Goal: Task Accomplishment & Management: Manage account settings

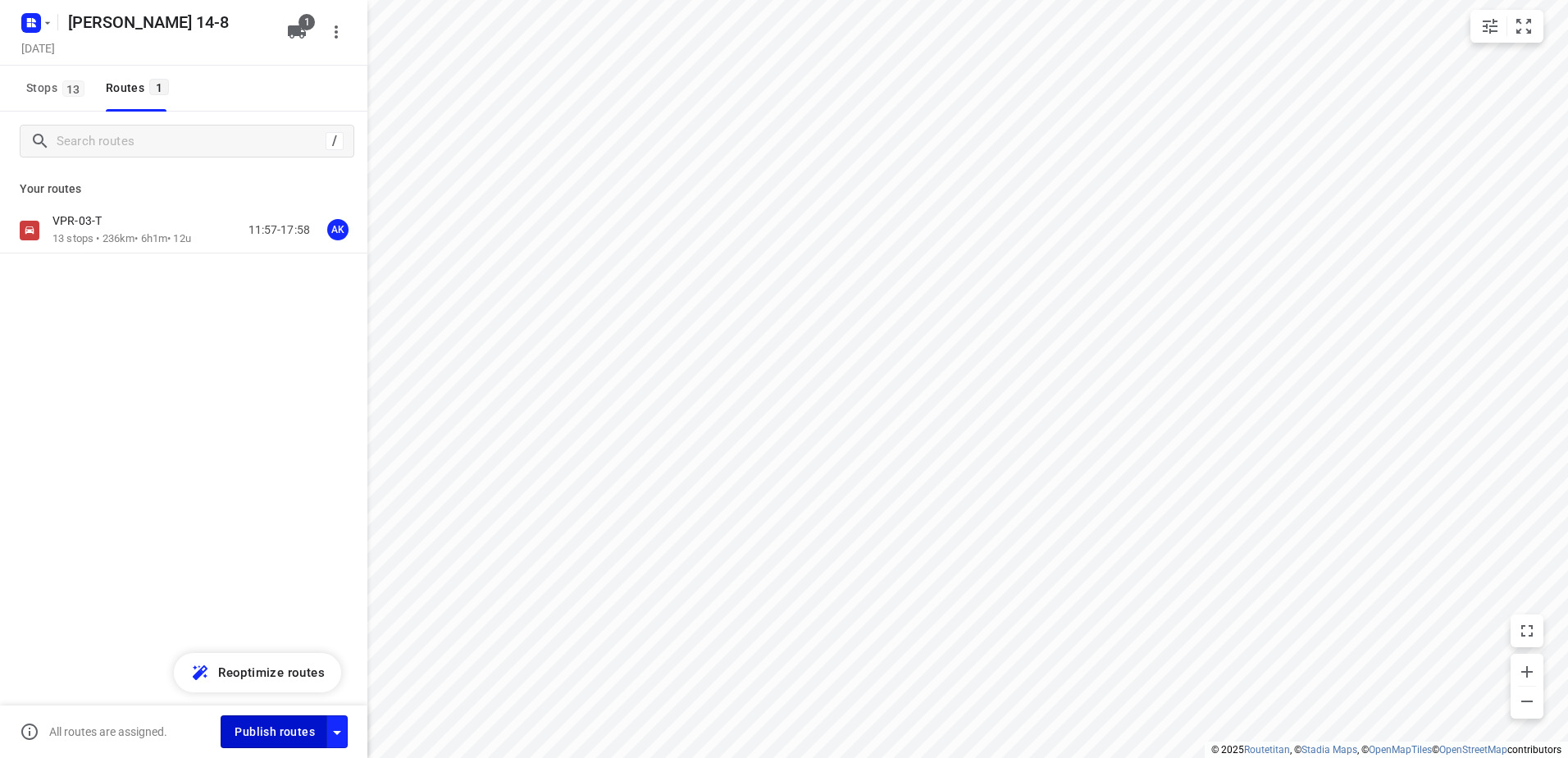
click at [269, 727] on span "Publish routes" at bounding box center [275, 731] width 81 height 21
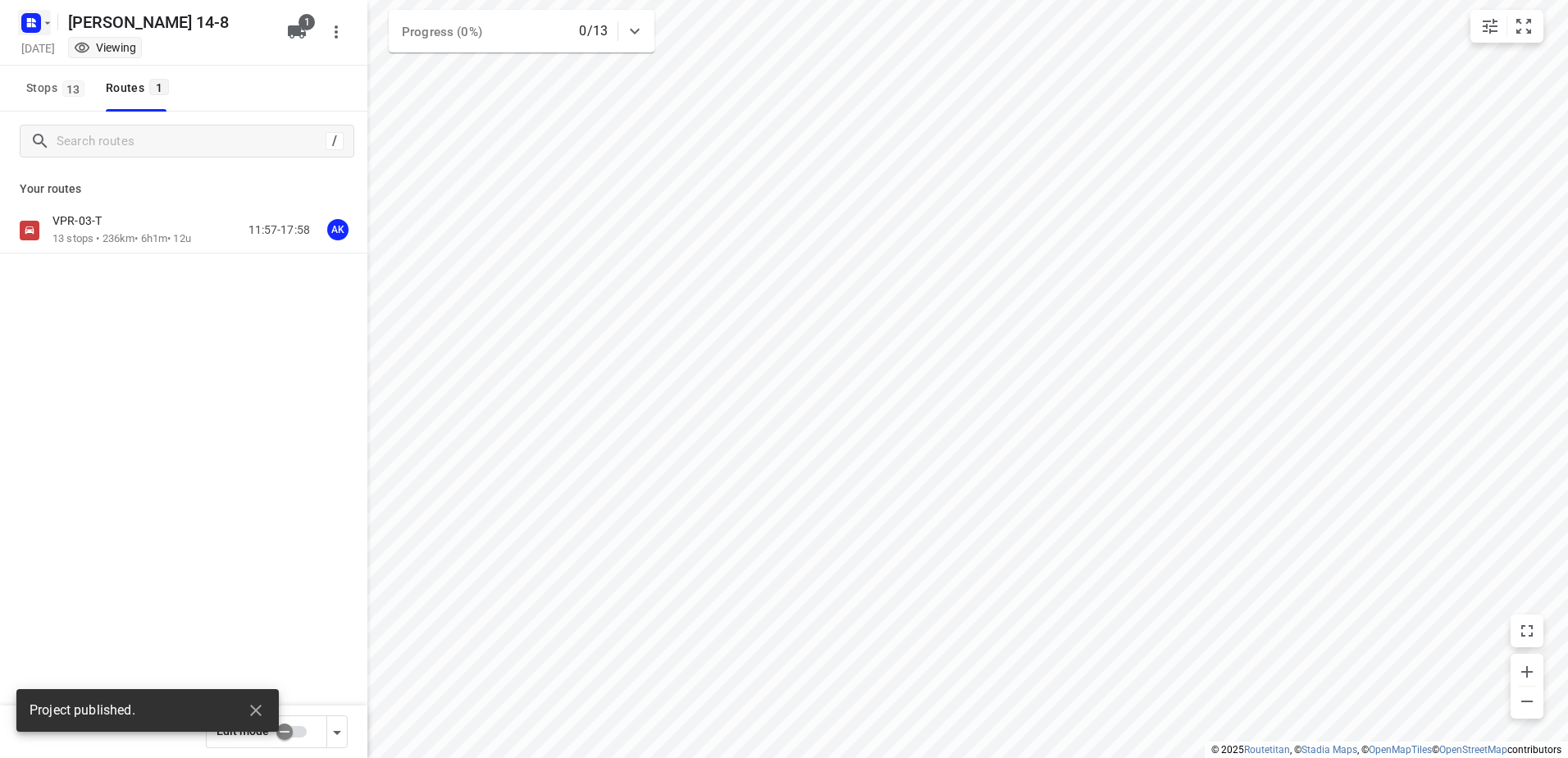
click at [45, 30] on button "button" at bounding box center [33, 23] width 32 height 27
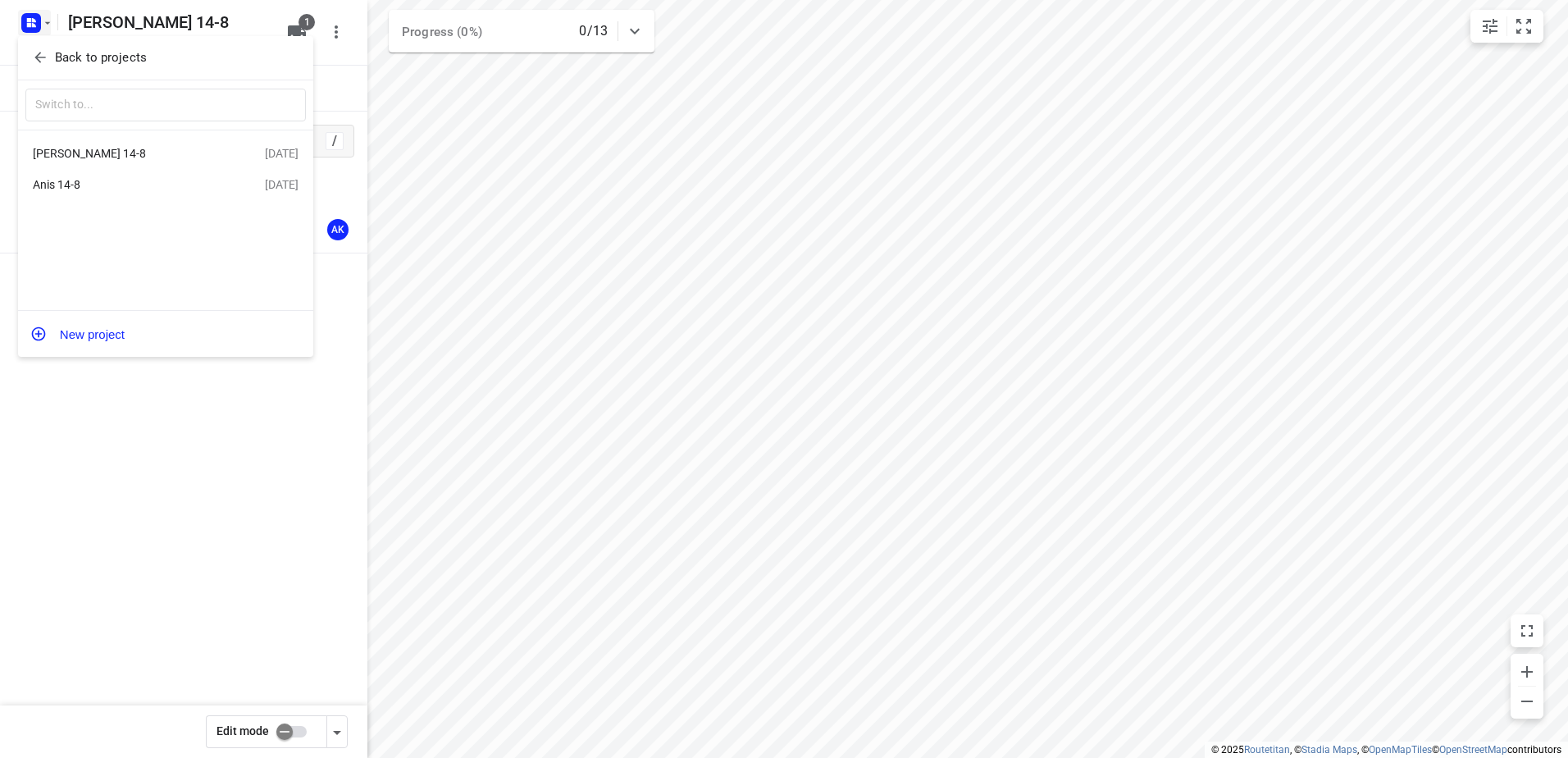
click at [64, 185] on div "Anis 14-8" at bounding box center [127, 184] width 189 height 13
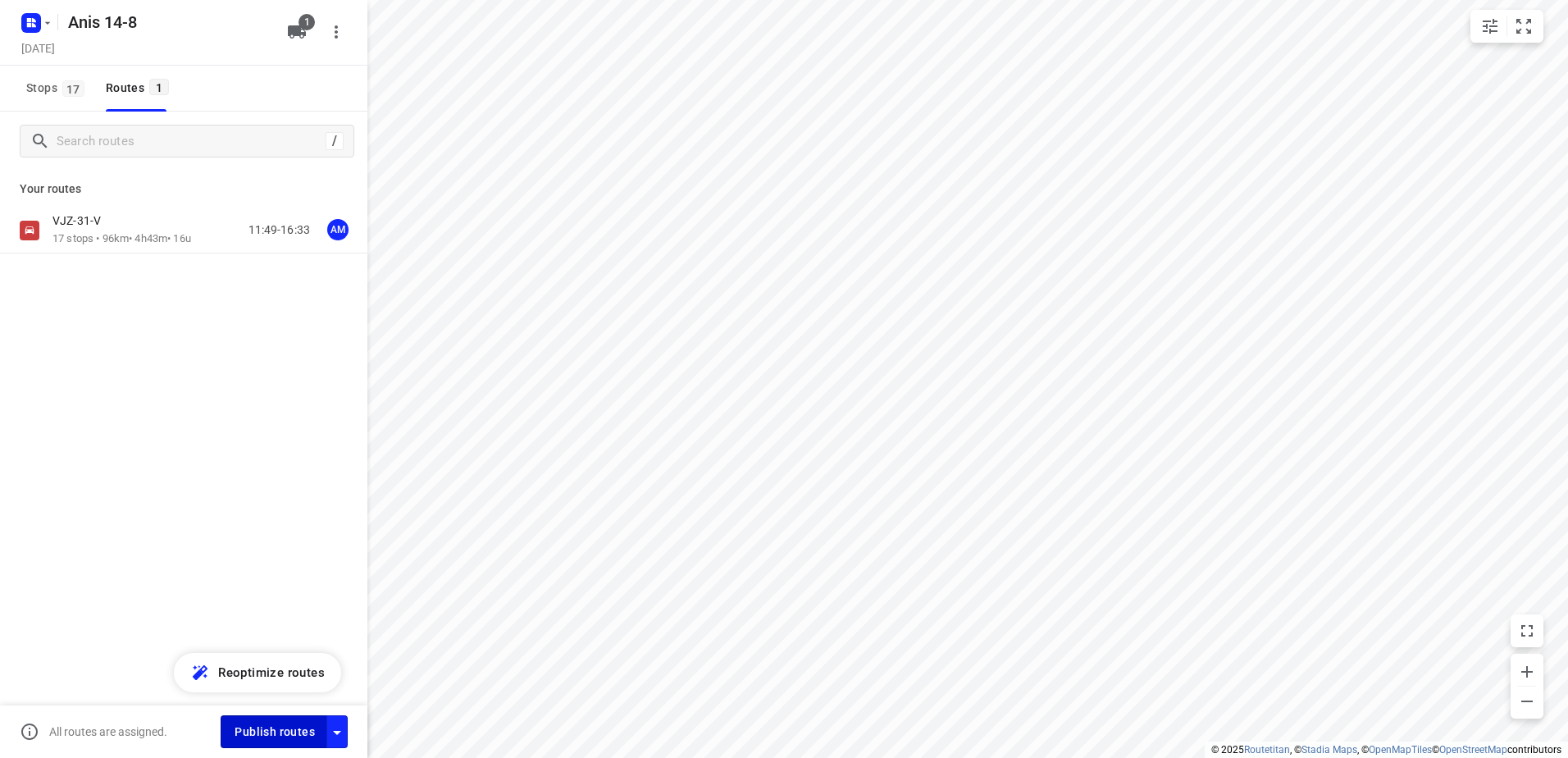
click at [278, 722] on span "Publish routes" at bounding box center [275, 731] width 81 height 21
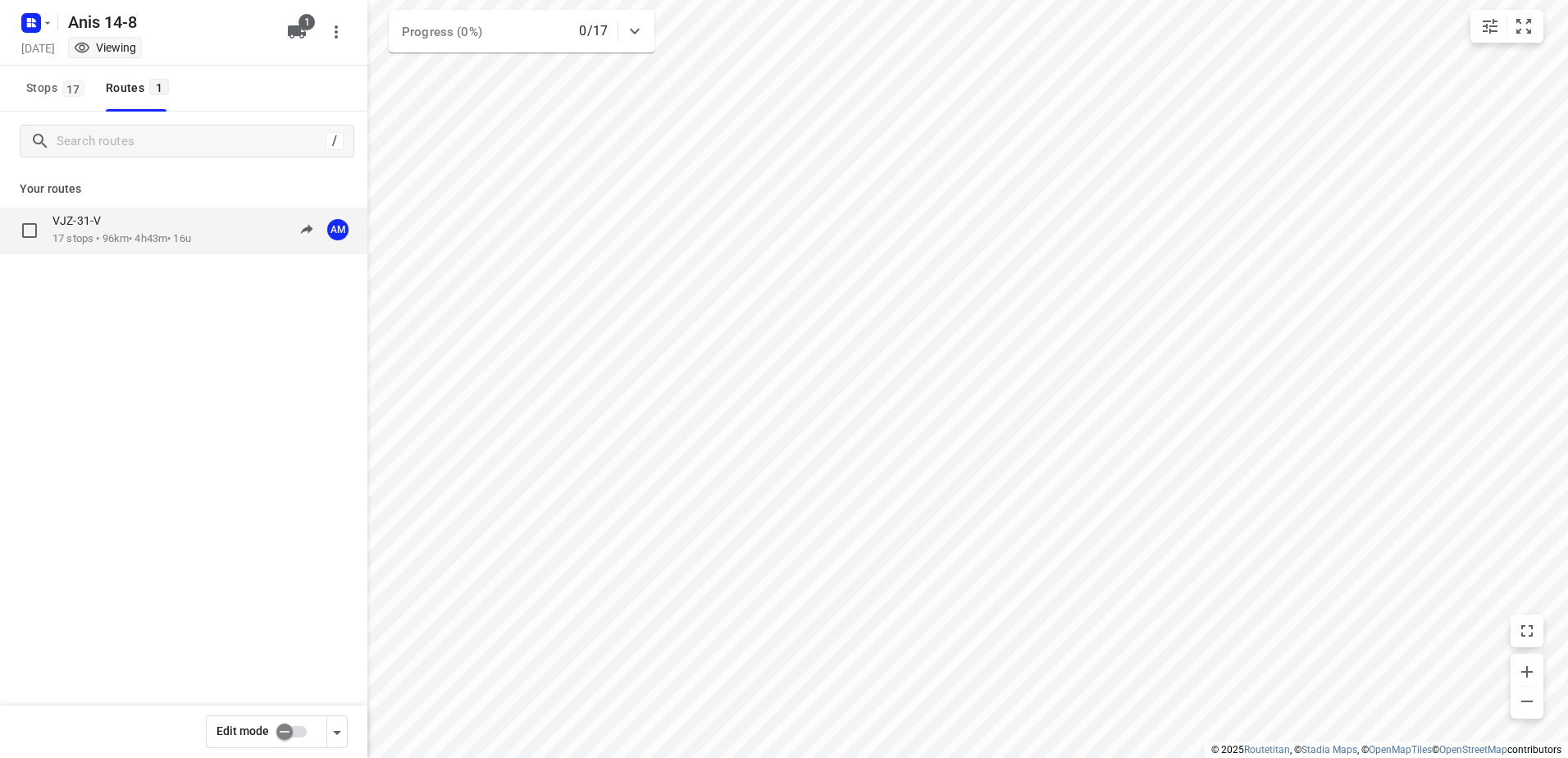
click at [123, 241] on p "17 stops • 96km • 4h43m • 16u" at bounding box center [121, 240] width 138 height 16
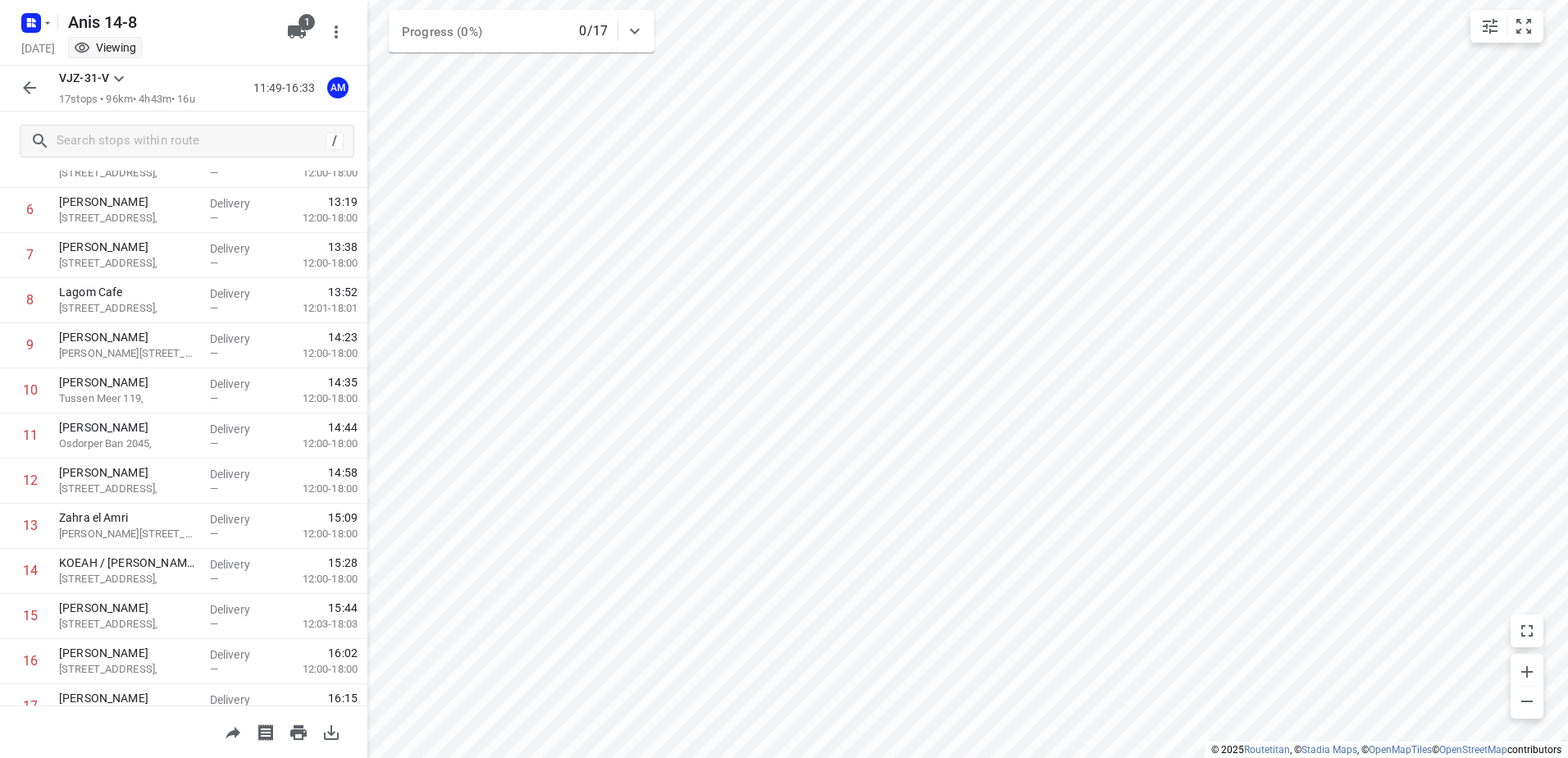
scroll to position [277, 0]
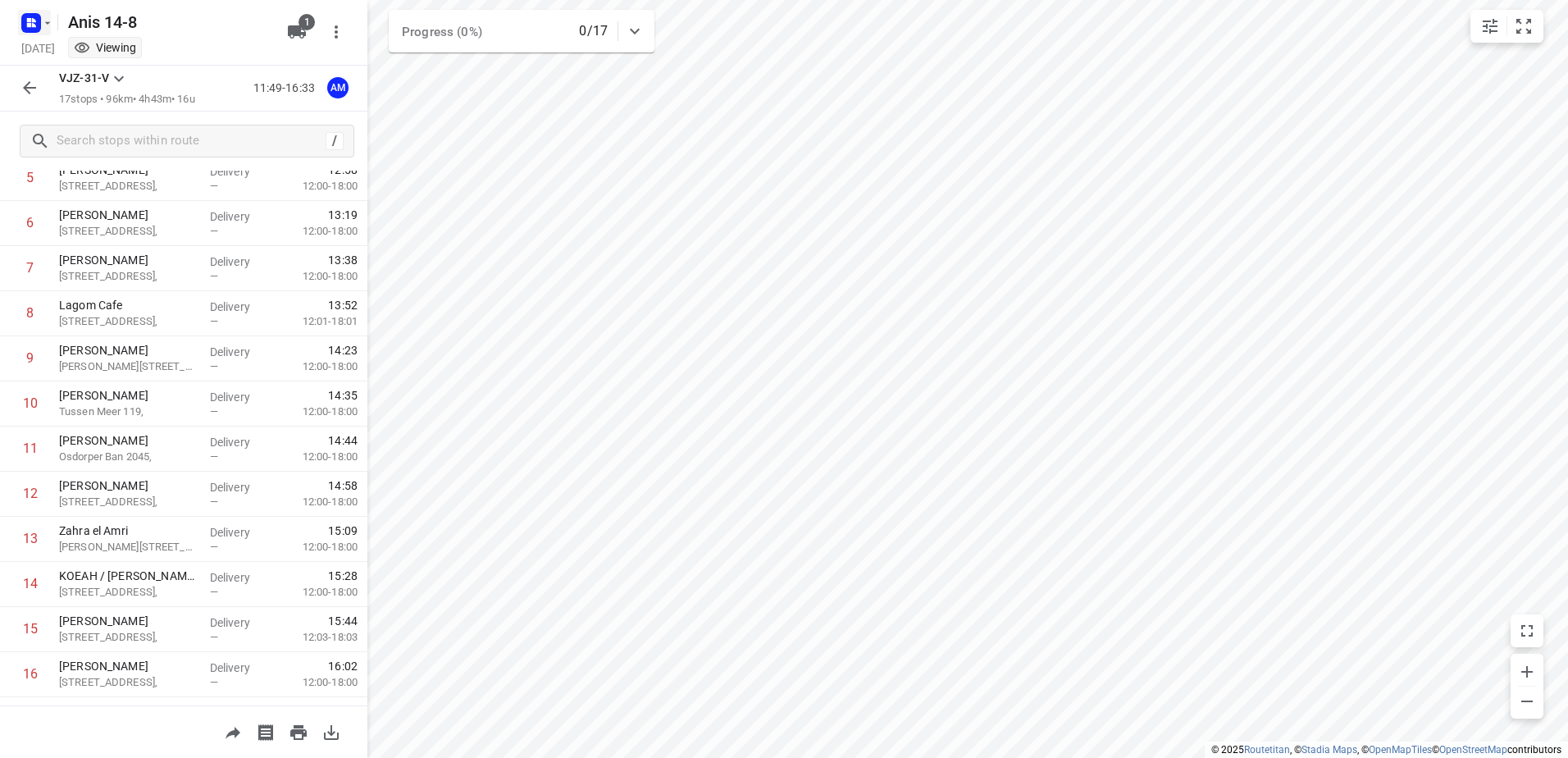
click at [46, 25] on icon "button" at bounding box center [47, 23] width 13 height 13
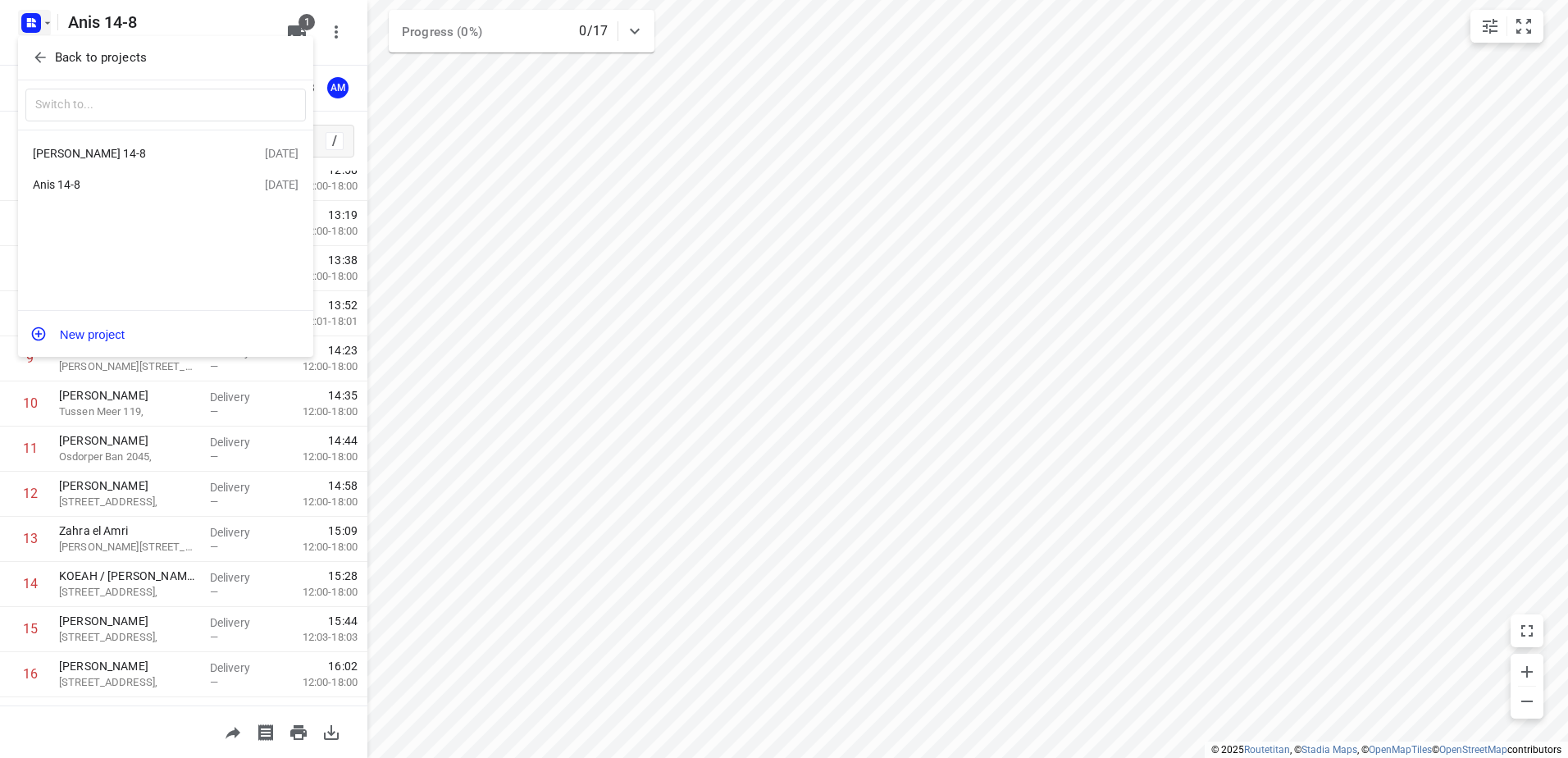
click at [80, 157] on div "[PERSON_NAME] 14-8" at bounding box center [127, 153] width 189 height 13
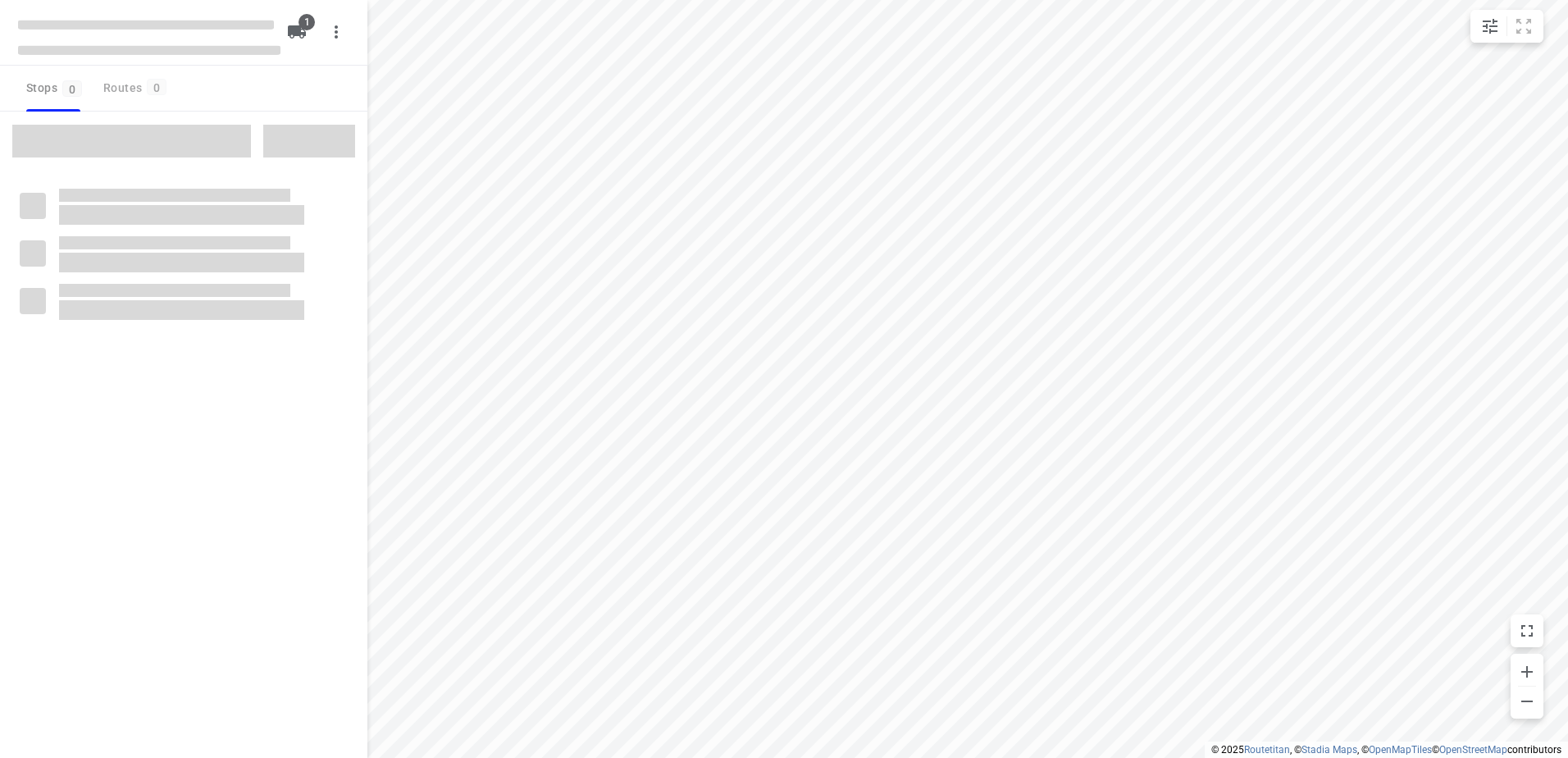
type input "distance"
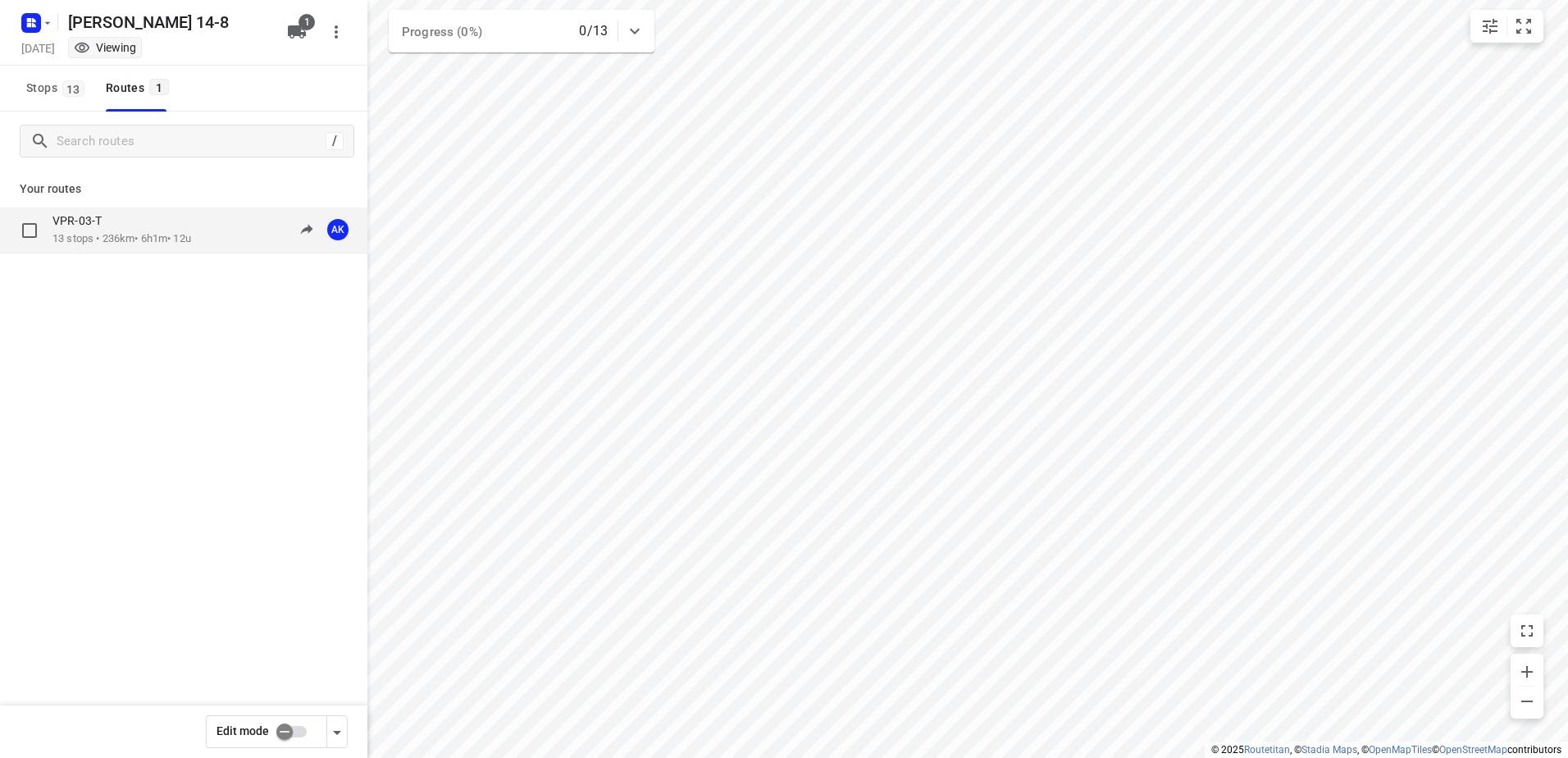
click at [106, 237] on p "13 stops • 236km • 6h1m • 12u" at bounding box center [121, 240] width 138 height 16
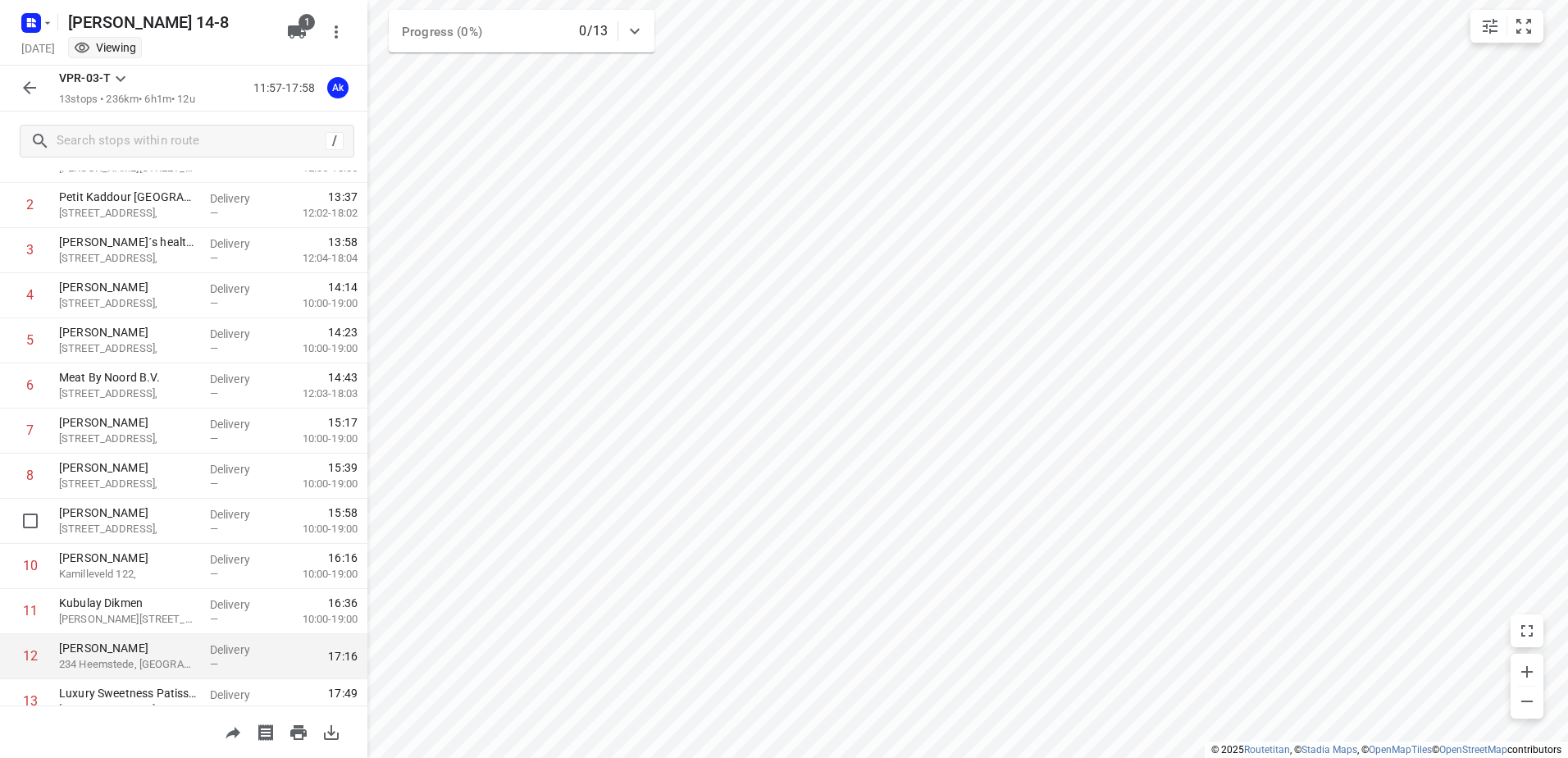
scroll to position [179, 0]
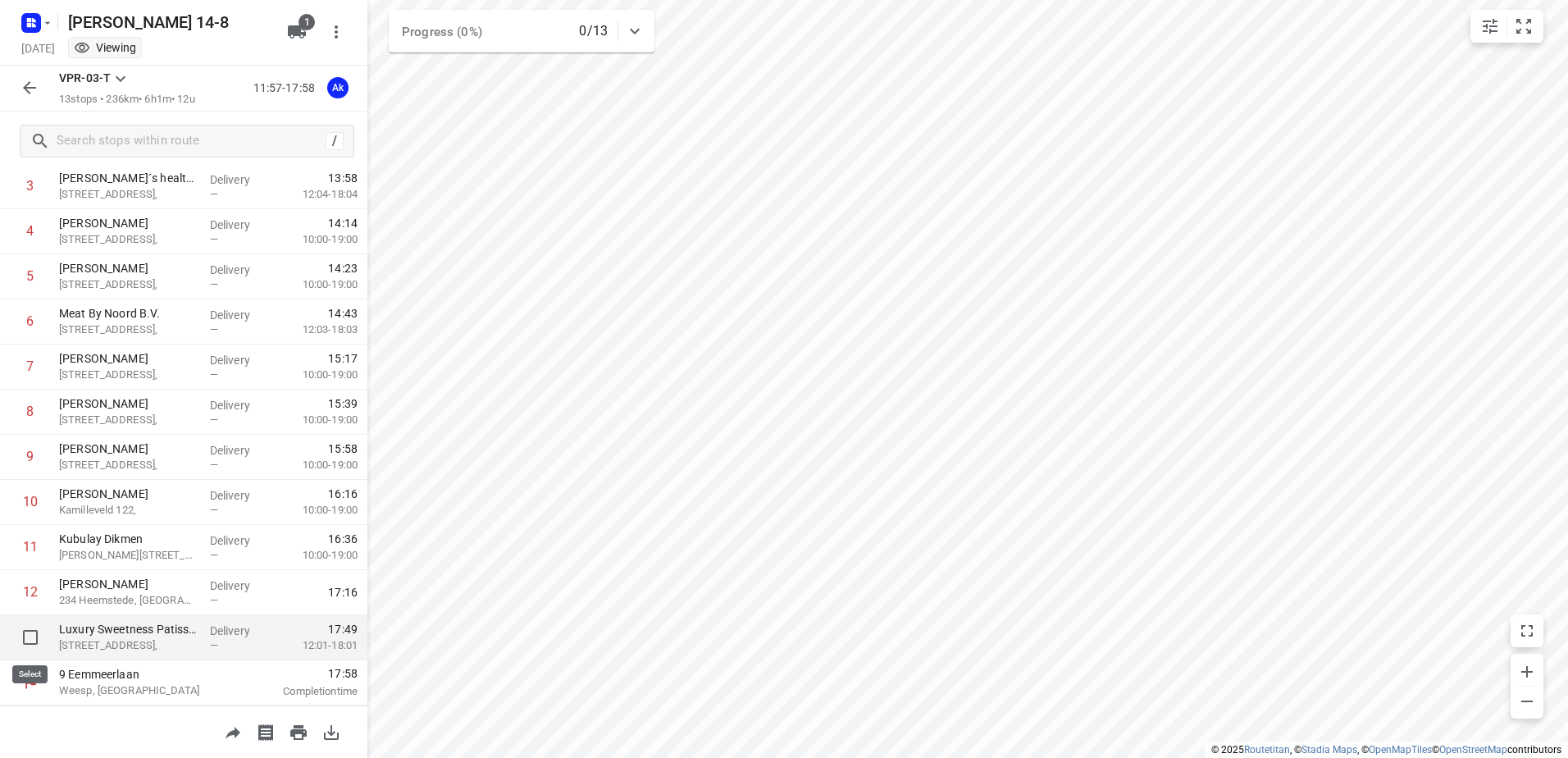
click at [30, 636] on input "checkbox" at bounding box center [29, 636] width 32 height 32
checkbox input "true"
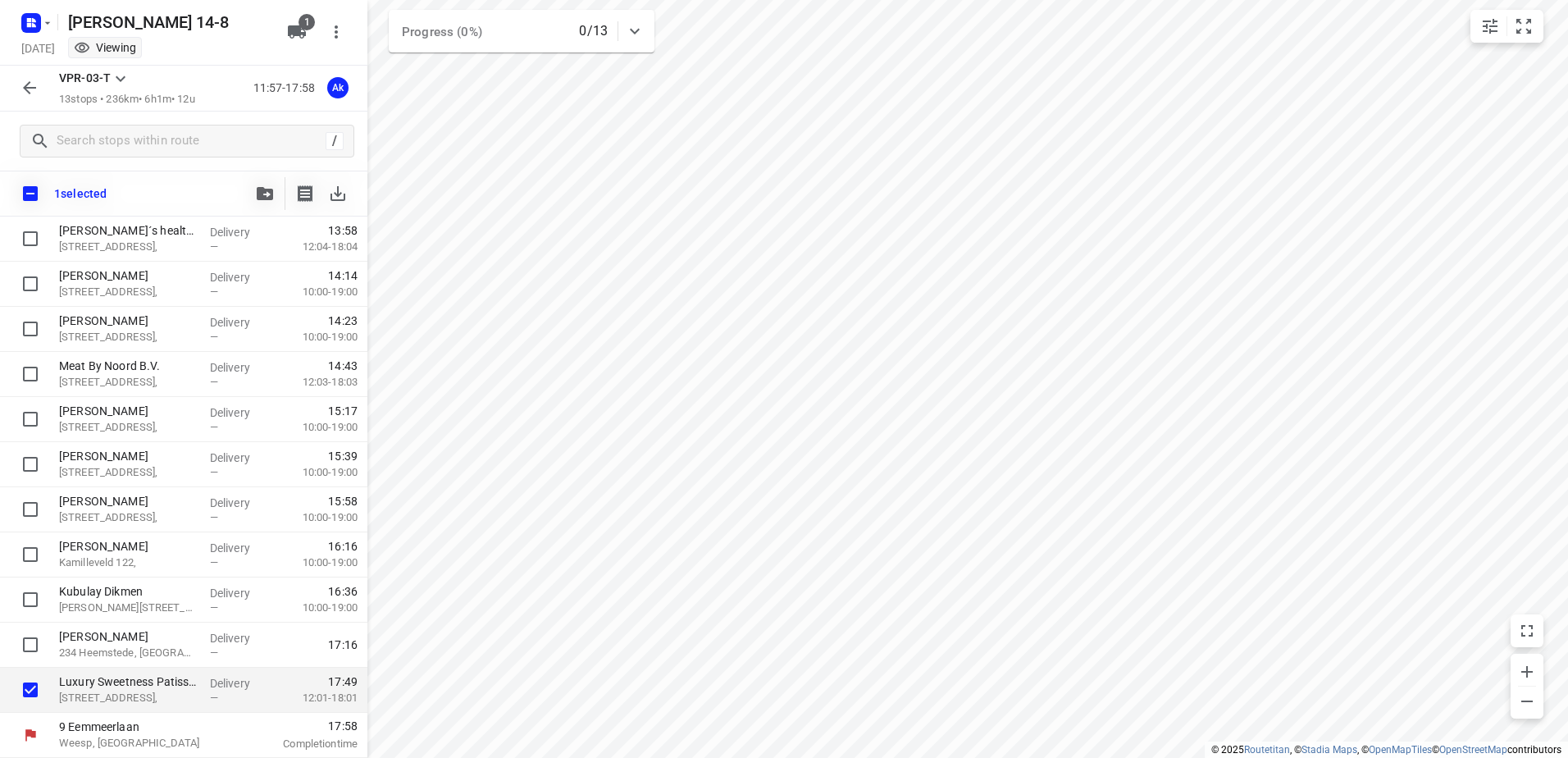
click at [25, 92] on icon "button" at bounding box center [29, 87] width 20 height 20
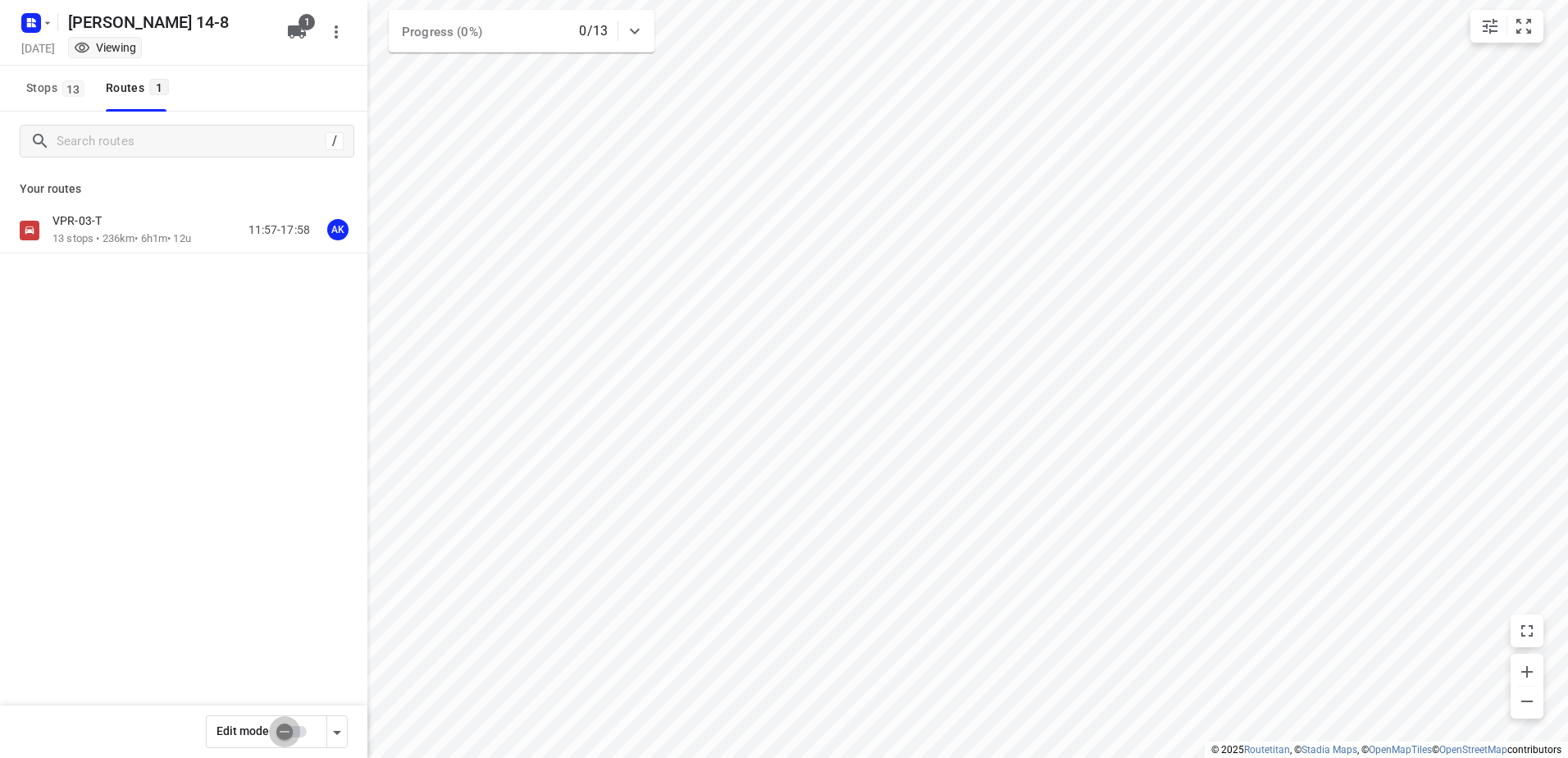
click at [293, 734] on input "checkbox" at bounding box center [284, 731] width 93 height 31
checkbox input "true"
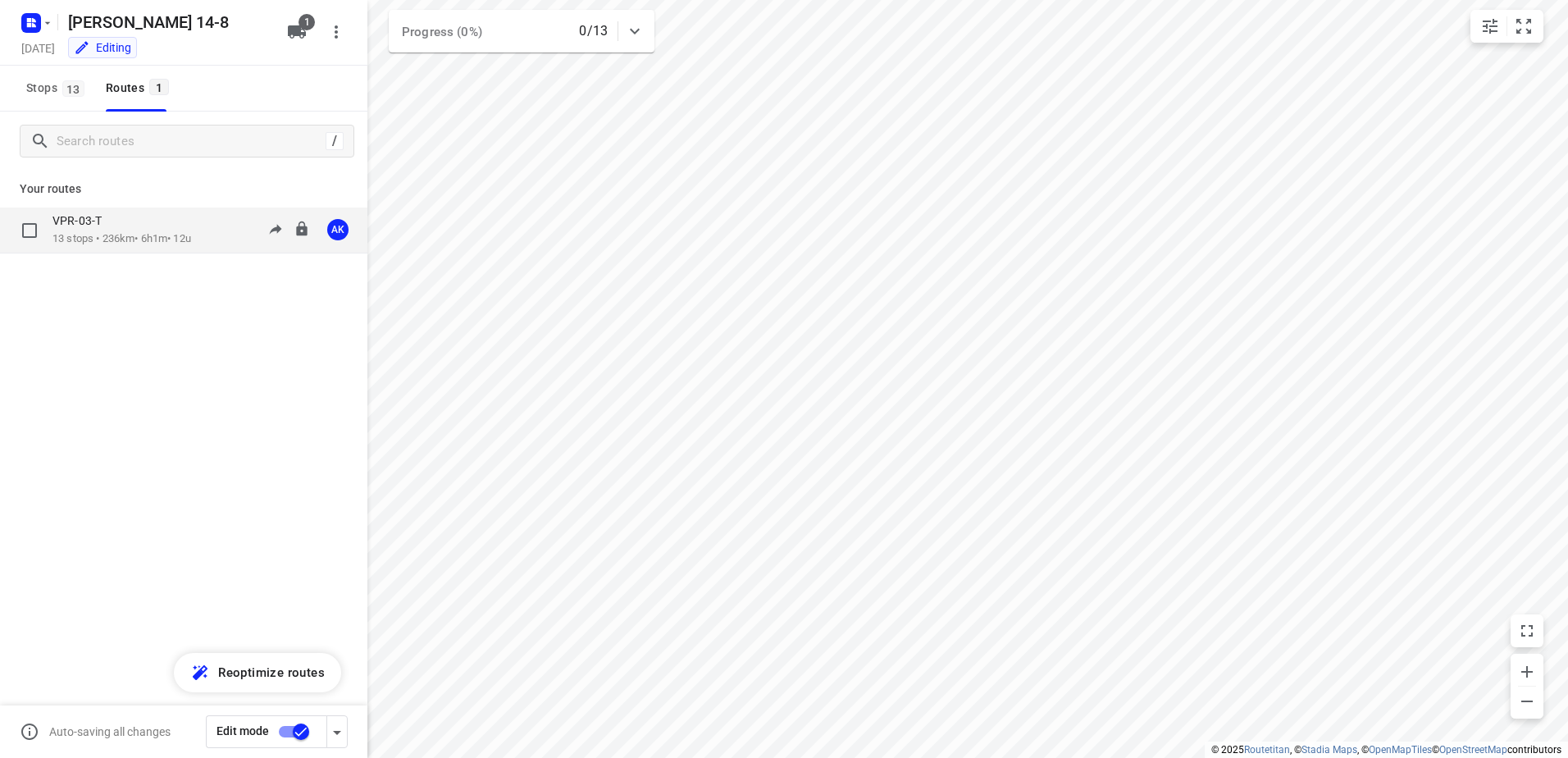
click at [112, 234] on p "13 stops • 236km • 6h1m • 12u" at bounding box center [121, 240] width 138 height 16
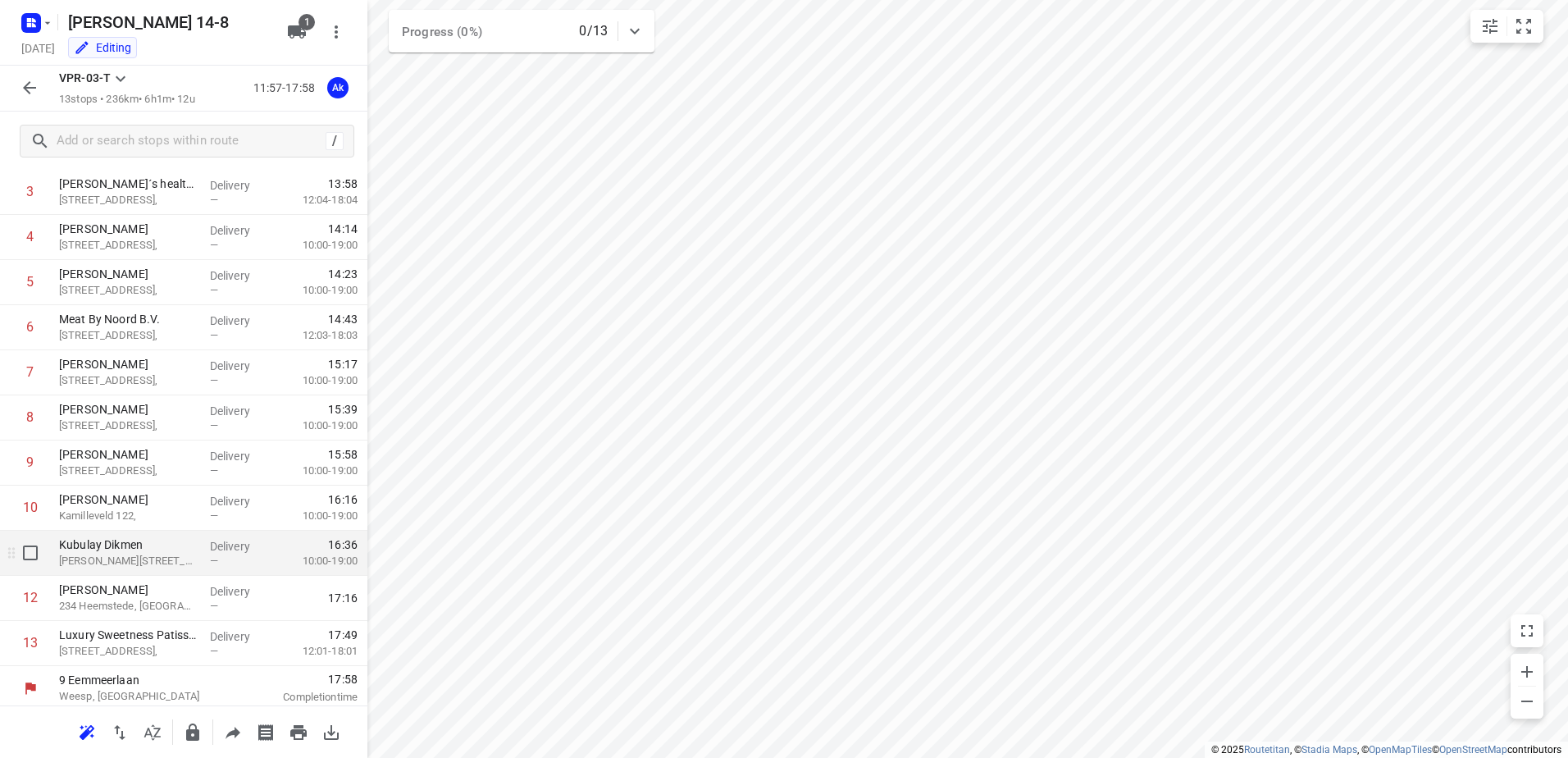
scroll to position [179, 0]
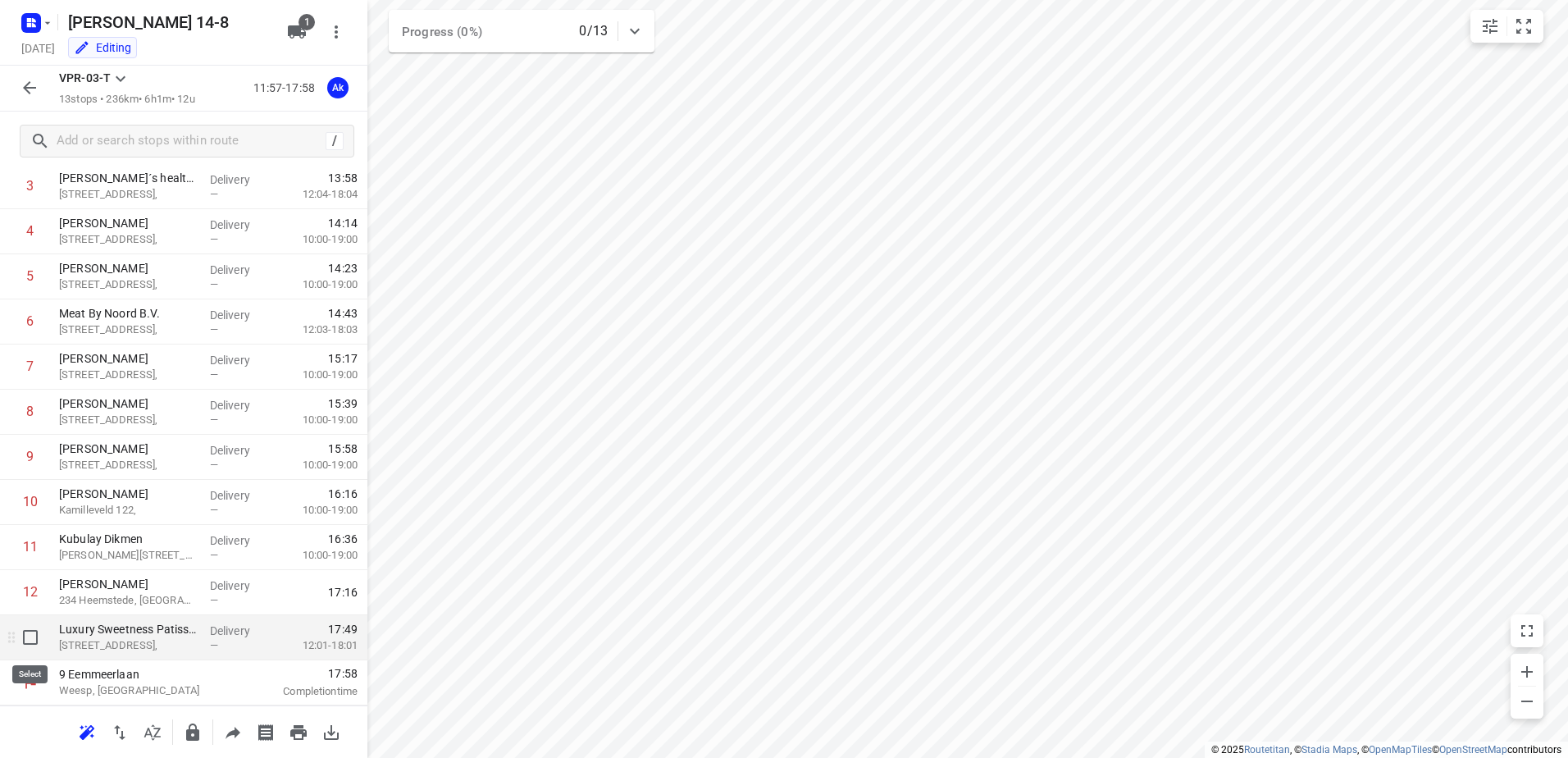
click at [32, 636] on input "checkbox" at bounding box center [29, 636] width 32 height 32
checkbox input "true"
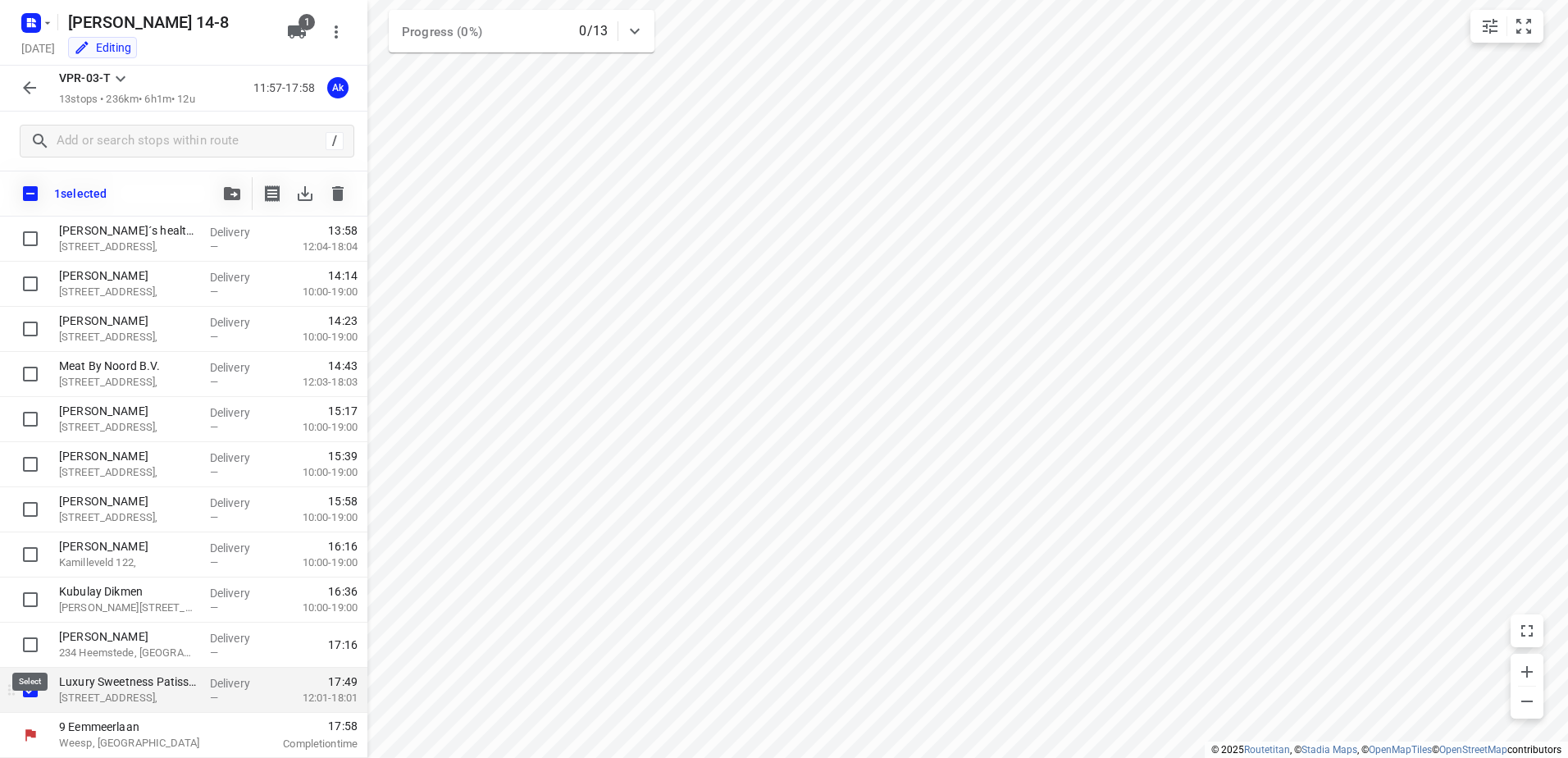
scroll to position [172, 0]
click at [343, 187] on icon "button" at bounding box center [338, 193] width 12 height 15
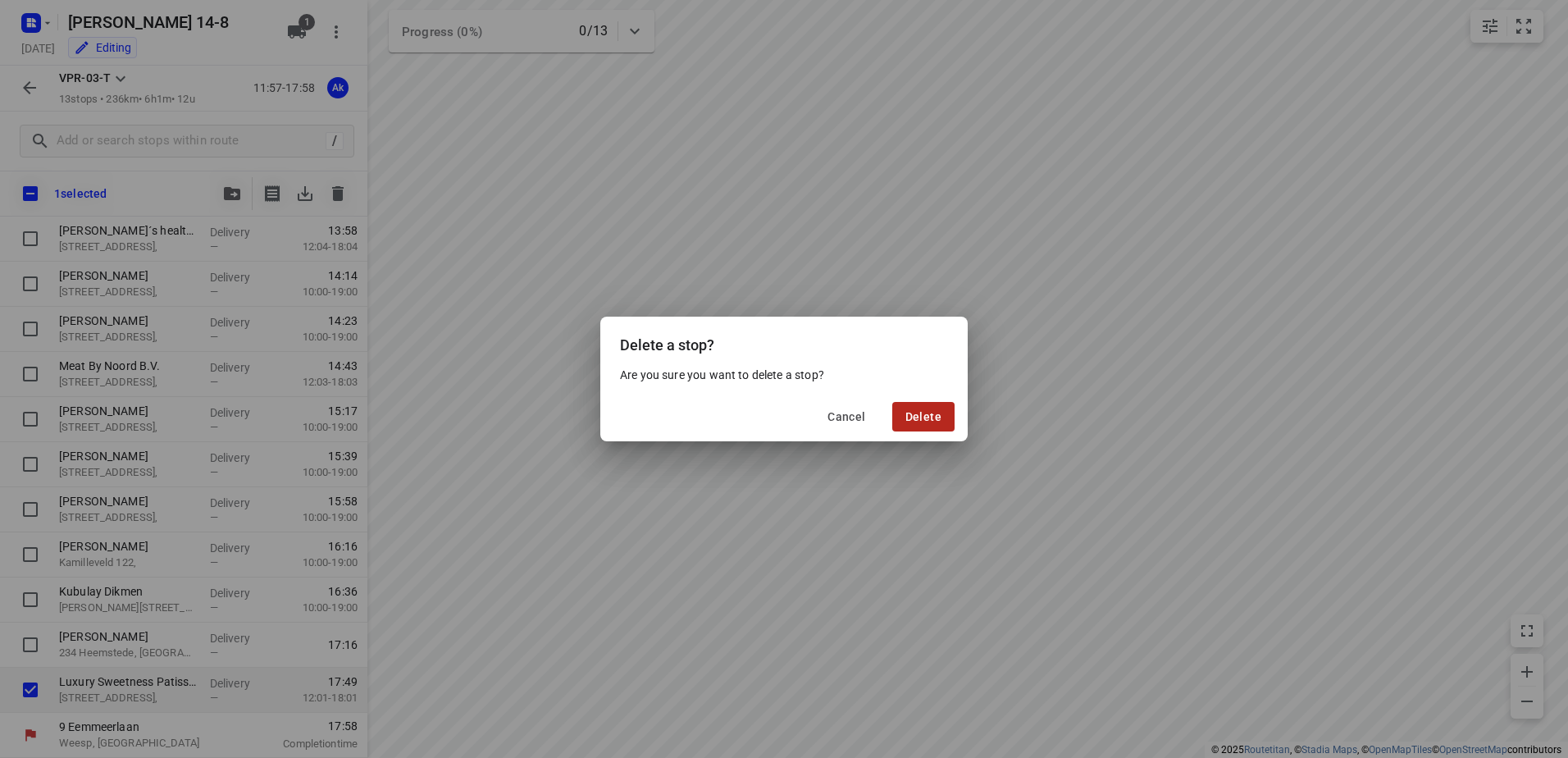
click at [935, 408] on button "Delete" at bounding box center [923, 416] width 62 height 29
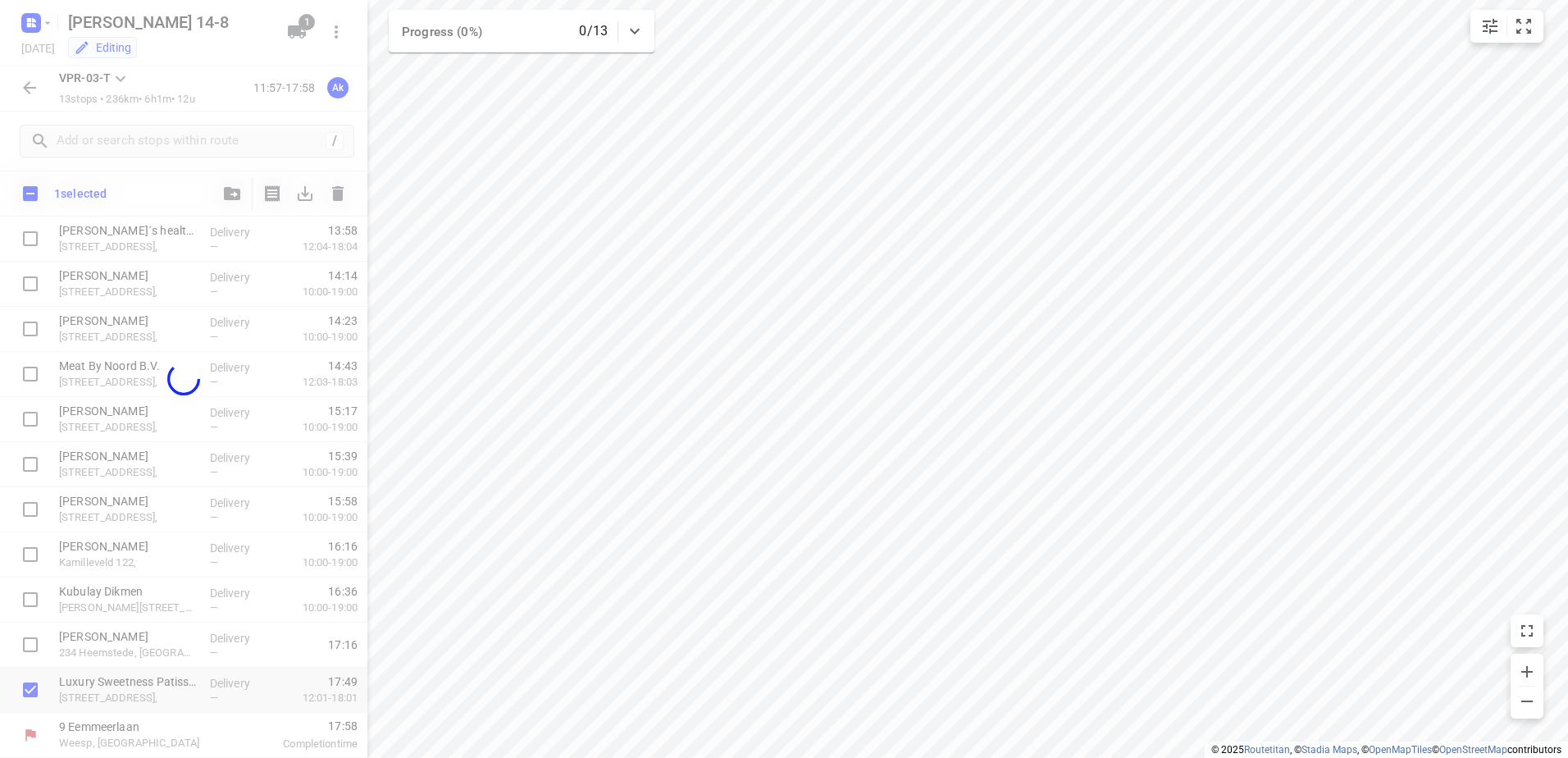
scroll to position [134, 0]
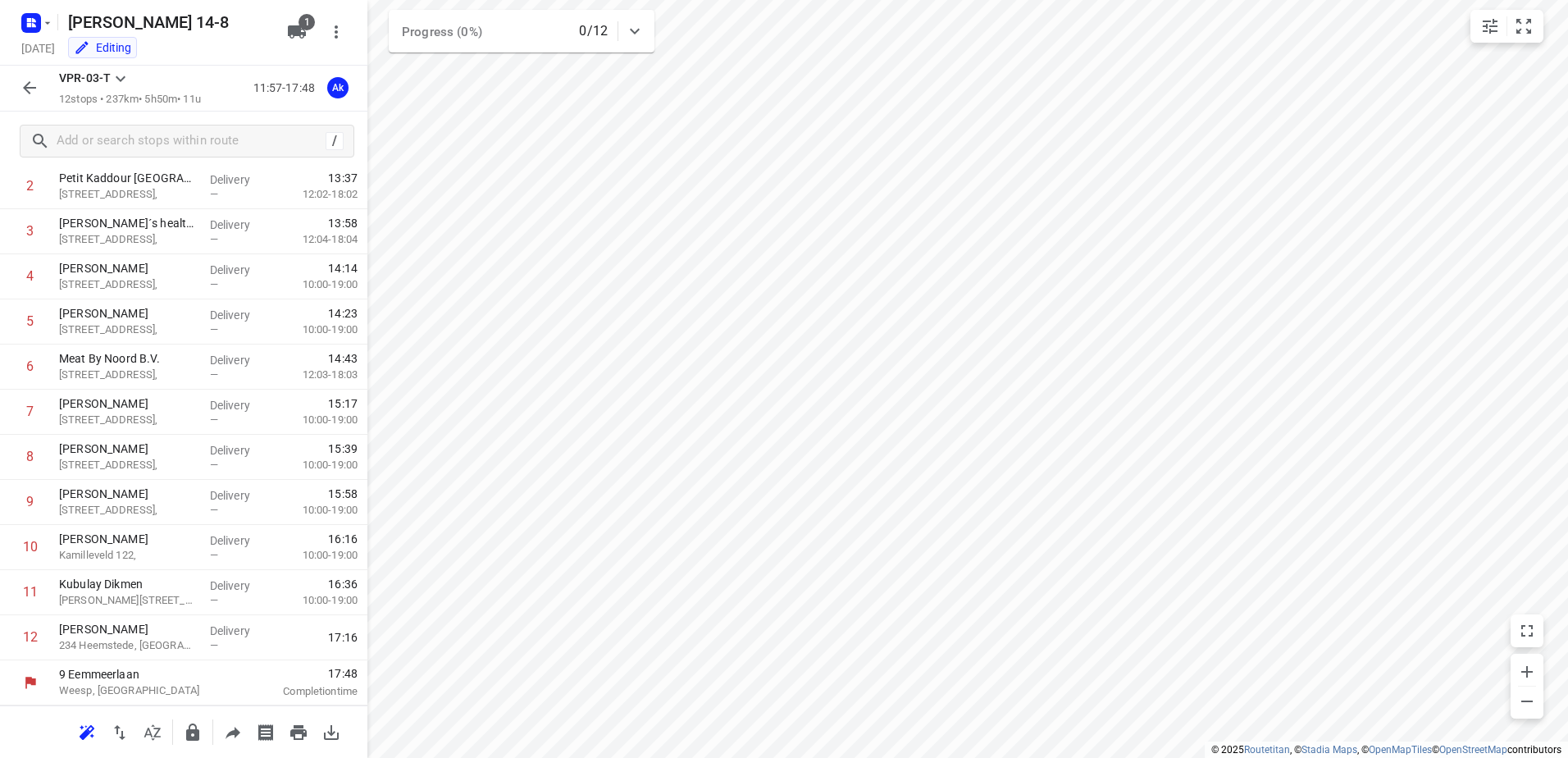
click at [23, 82] on icon "button" at bounding box center [29, 87] width 20 height 20
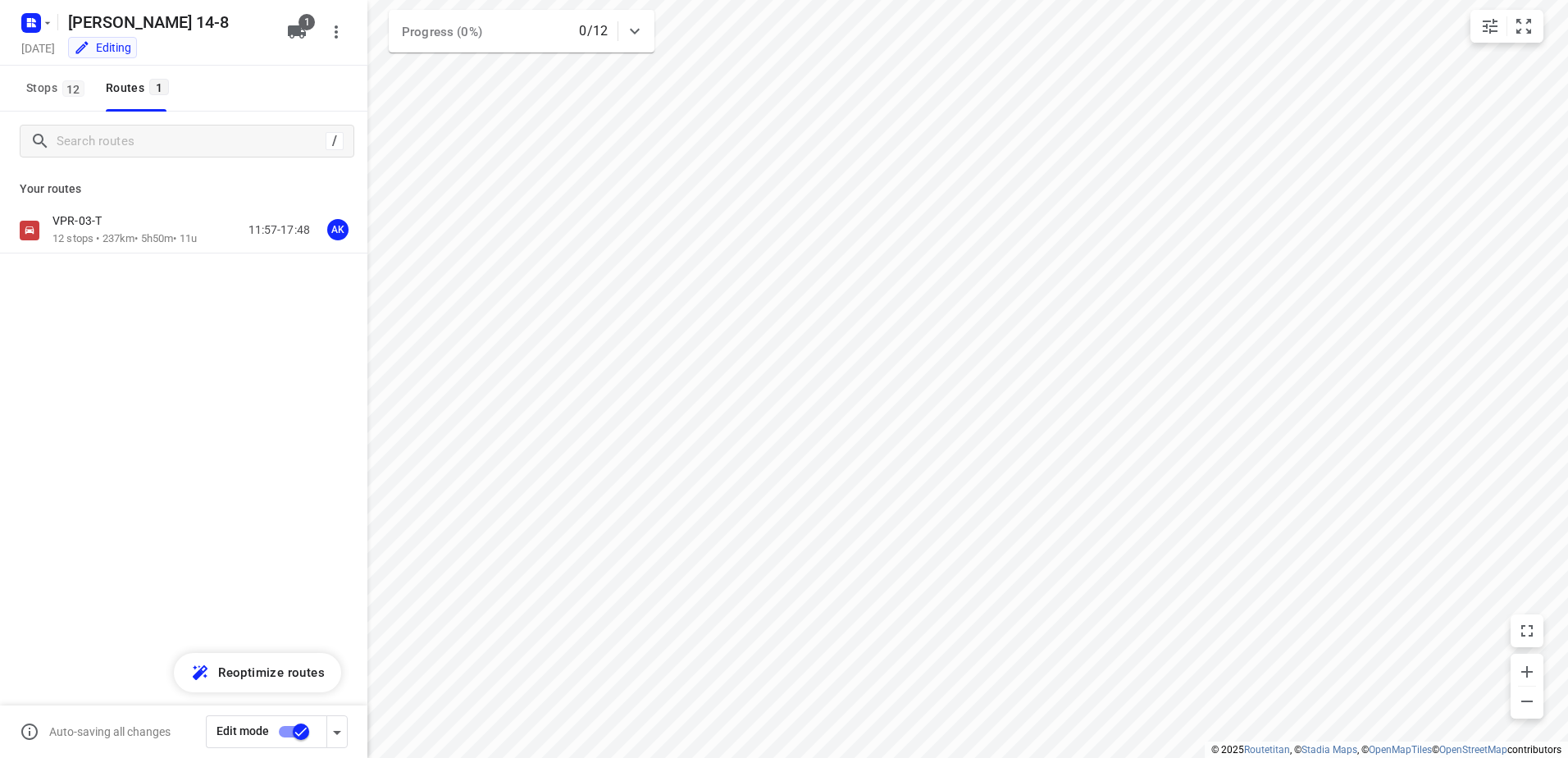
click at [289, 728] on input "checkbox" at bounding box center [300, 731] width 93 height 31
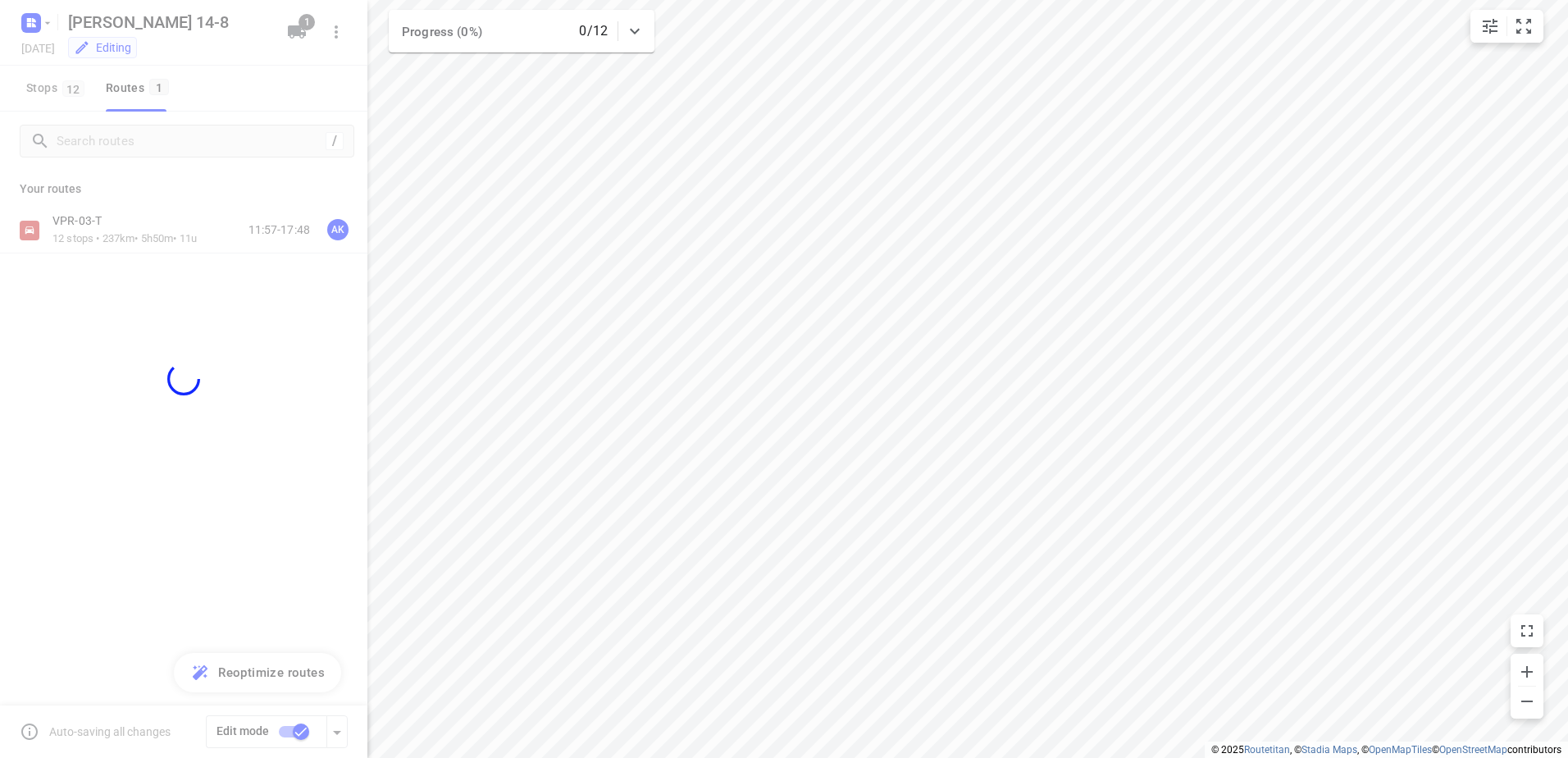
checkbox input "false"
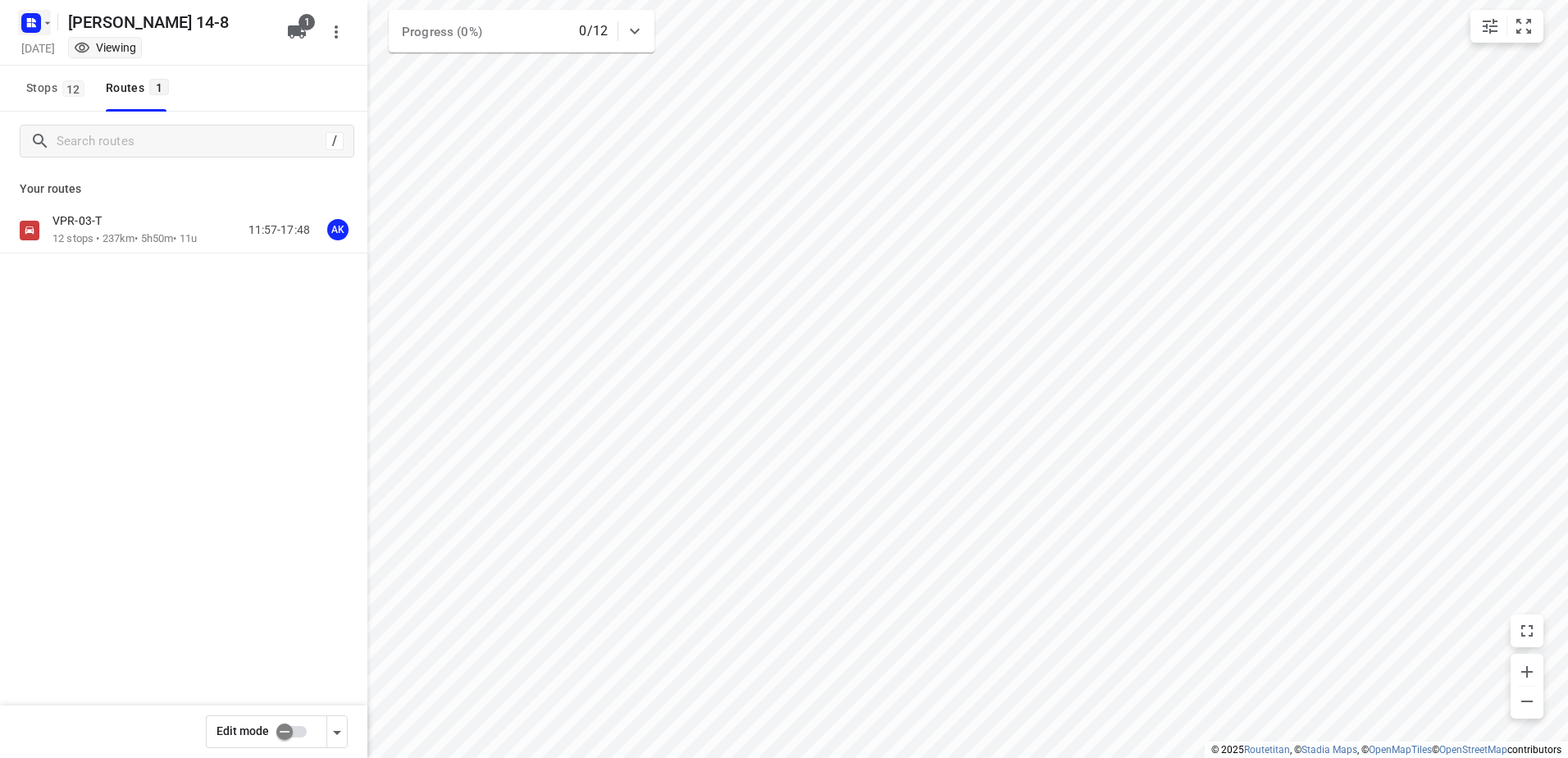
click at [46, 23] on icon "button" at bounding box center [48, 23] width 6 height 3
click at [63, 184] on div "Anis 14-8" at bounding box center [127, 184] width 189 height 13
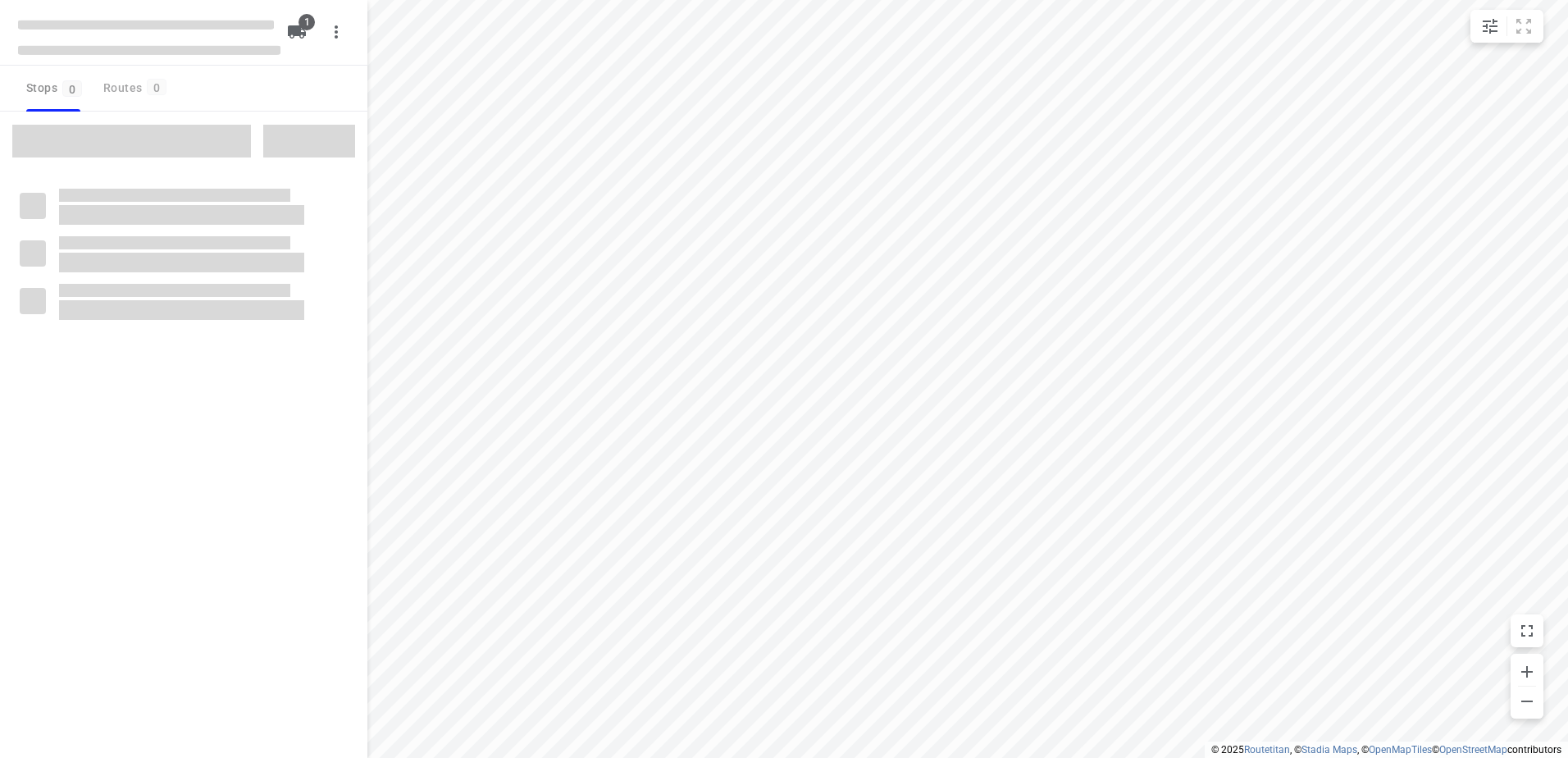
type input "distance"
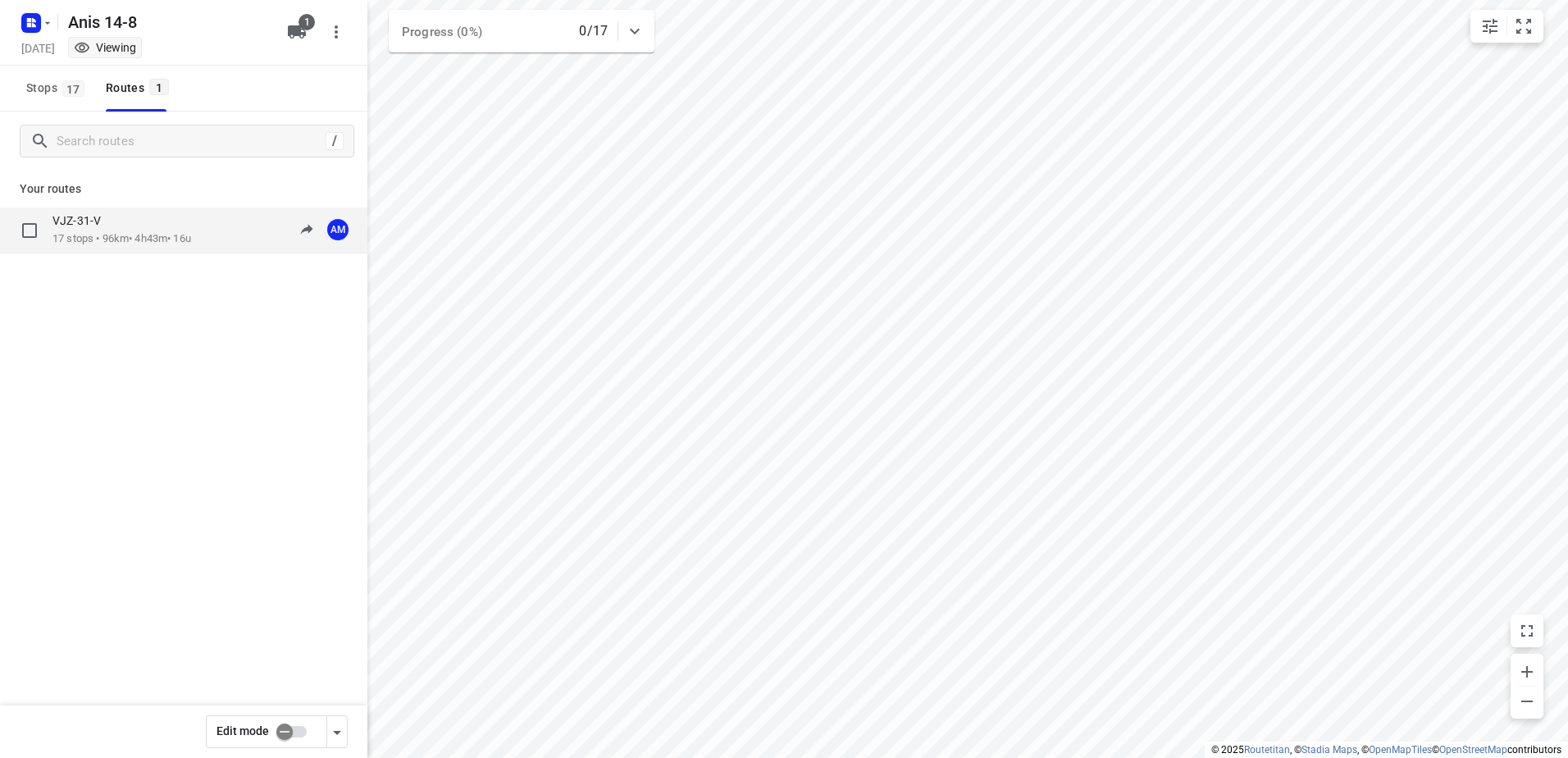
click at [130, 242] on p "17 stops • 96km • 4h43m • 16u" at bounding box center [121, 240] width 138 height 16
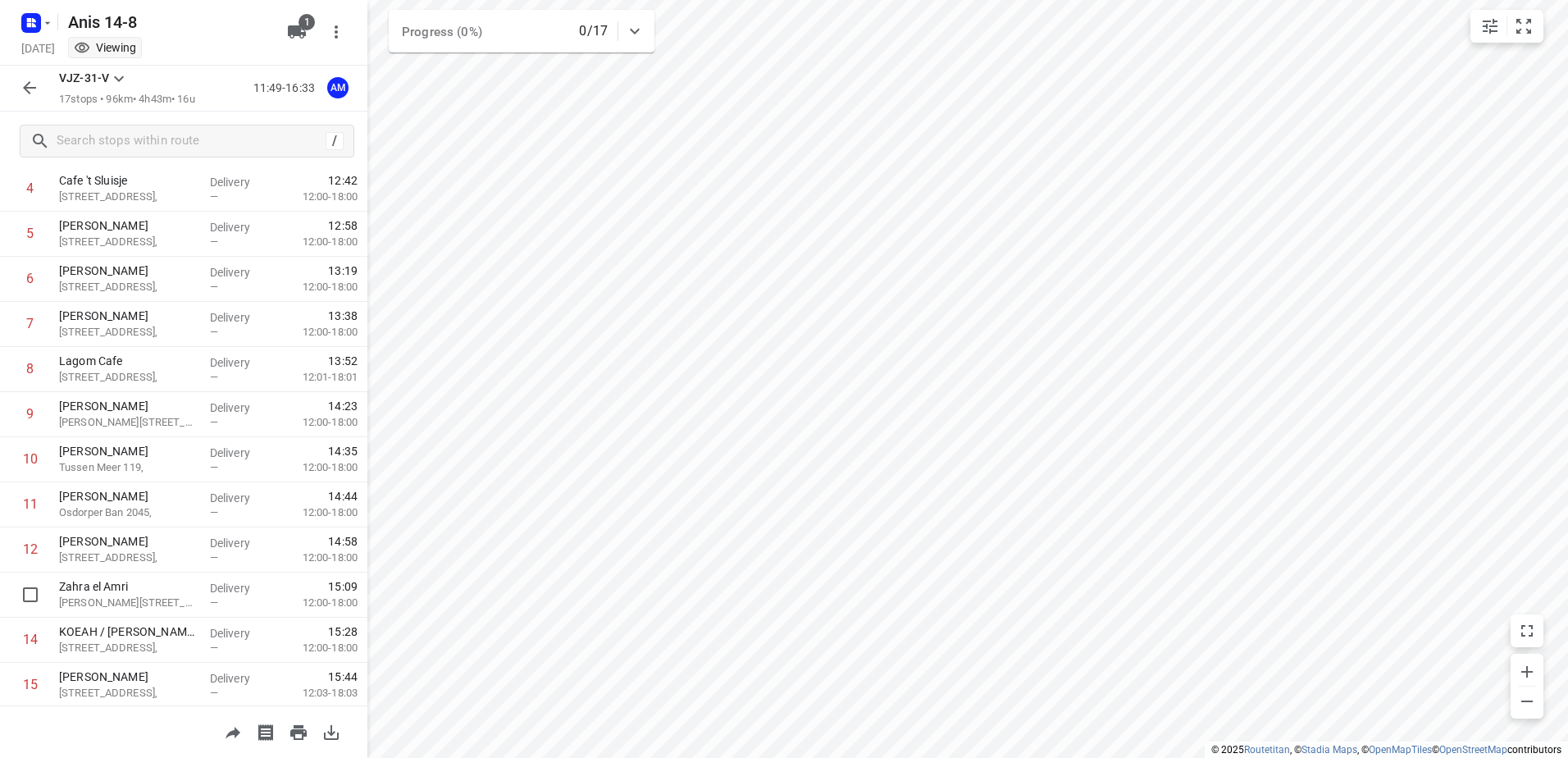
scroll to position [328, 0]
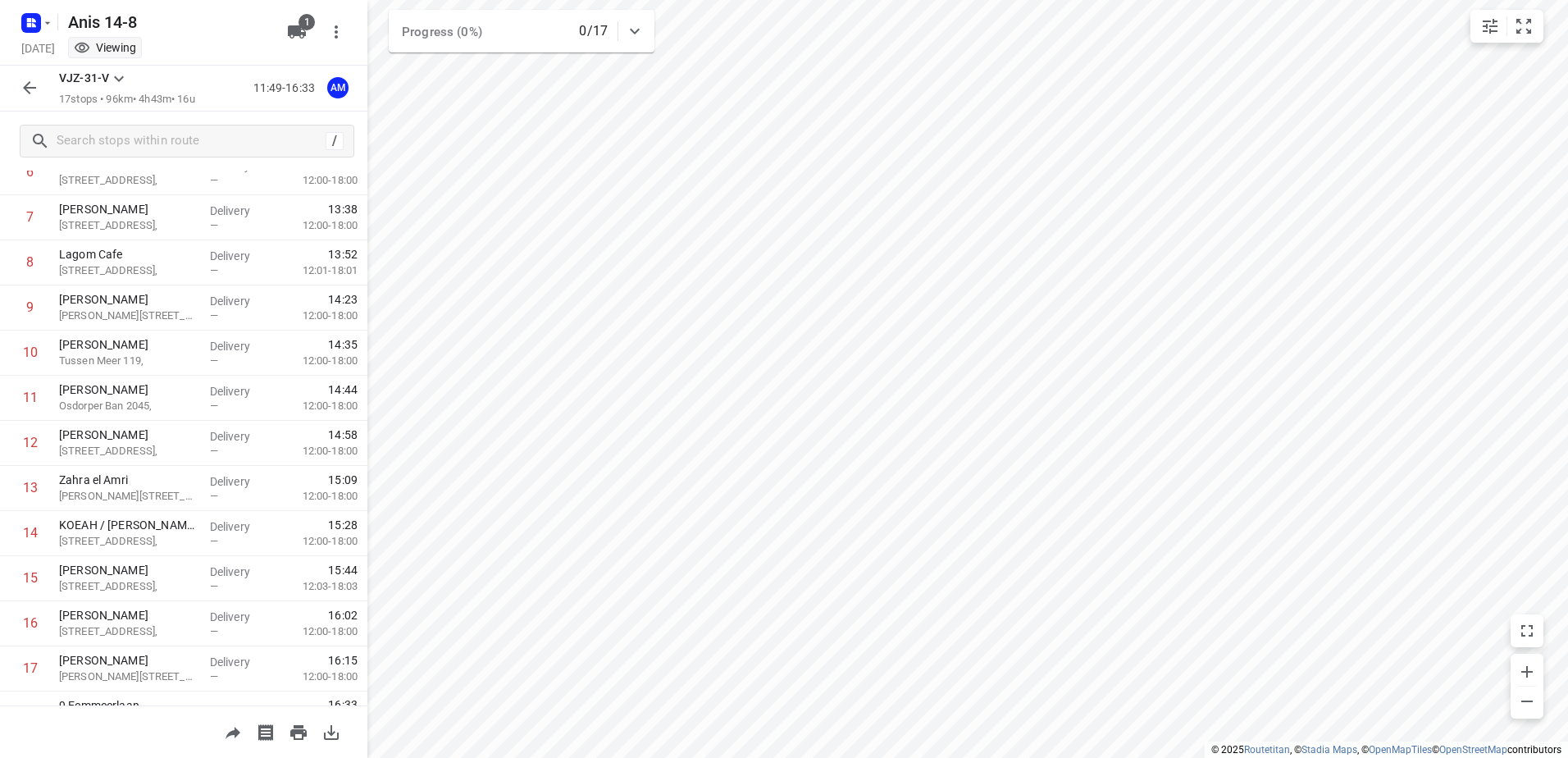
click at [25, 79] on icon "button" at bounding box center [29, 87] width 20 height 20
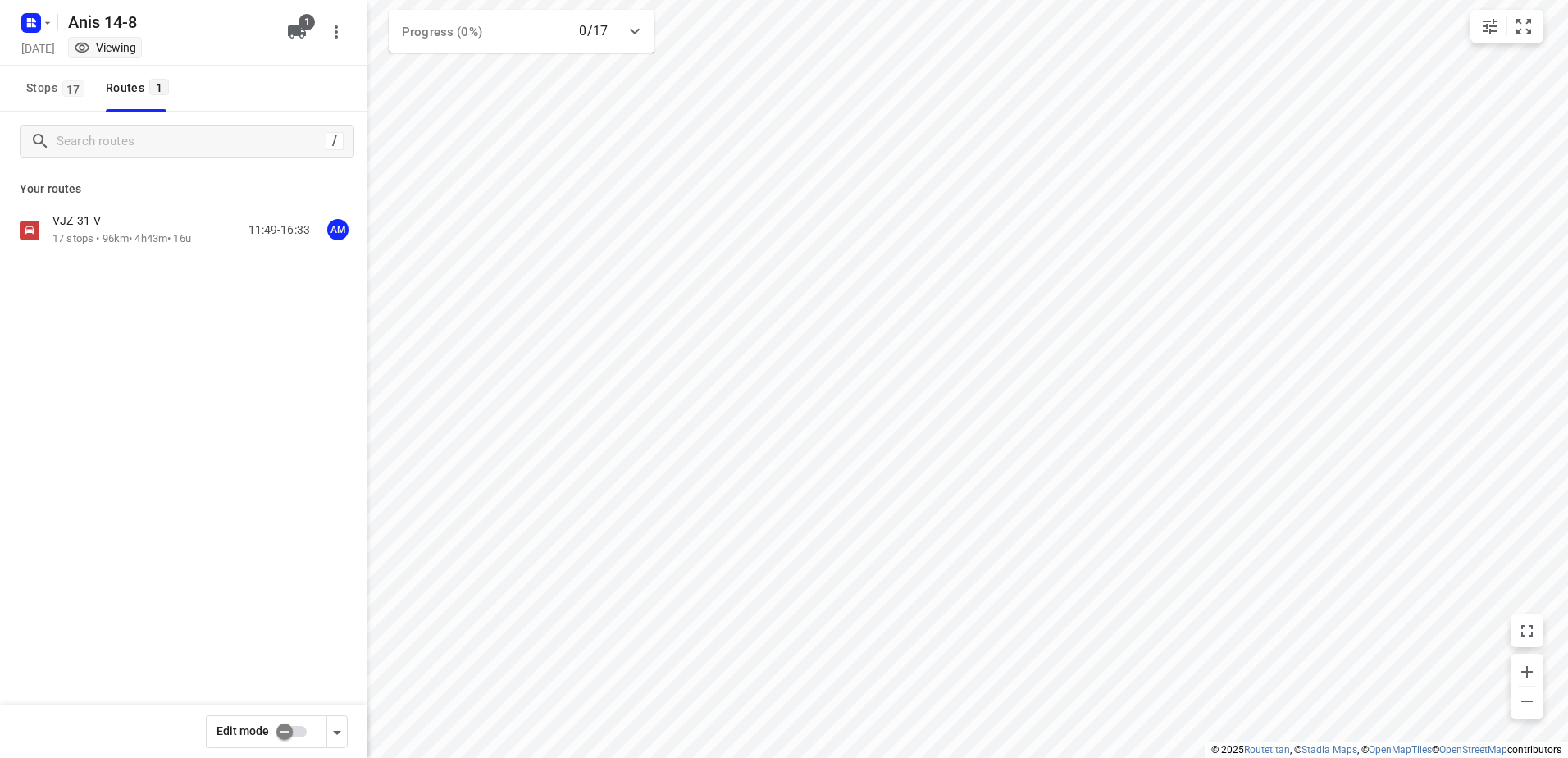
click at [296, 726] on input "checkbox" at bounding box center [284, 731] width 93 height 31
checkbox input "true"
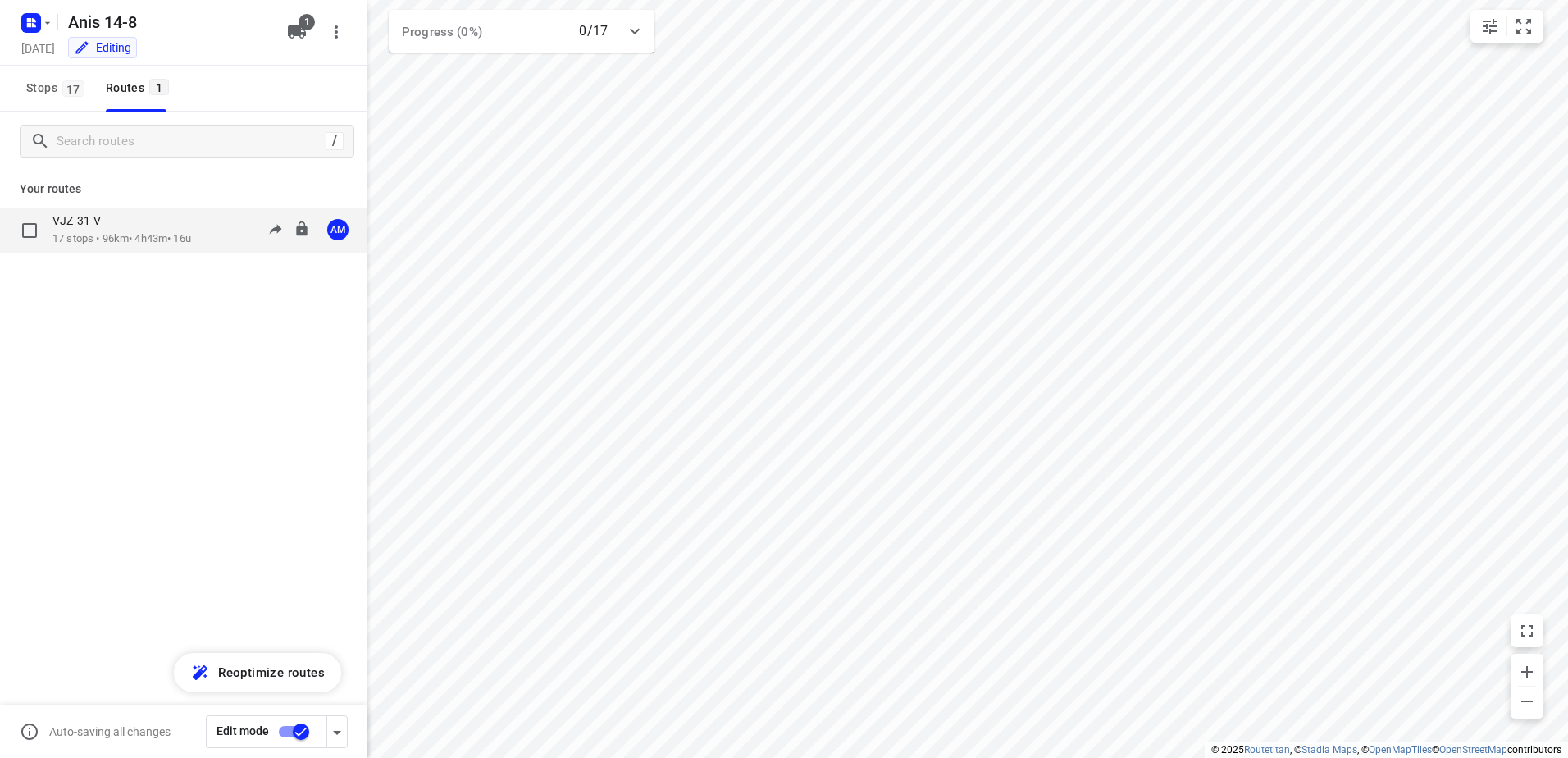
click at [95, 213] on p "VJZ-31-V" at bounding box center [81, 220] width 58 height 15
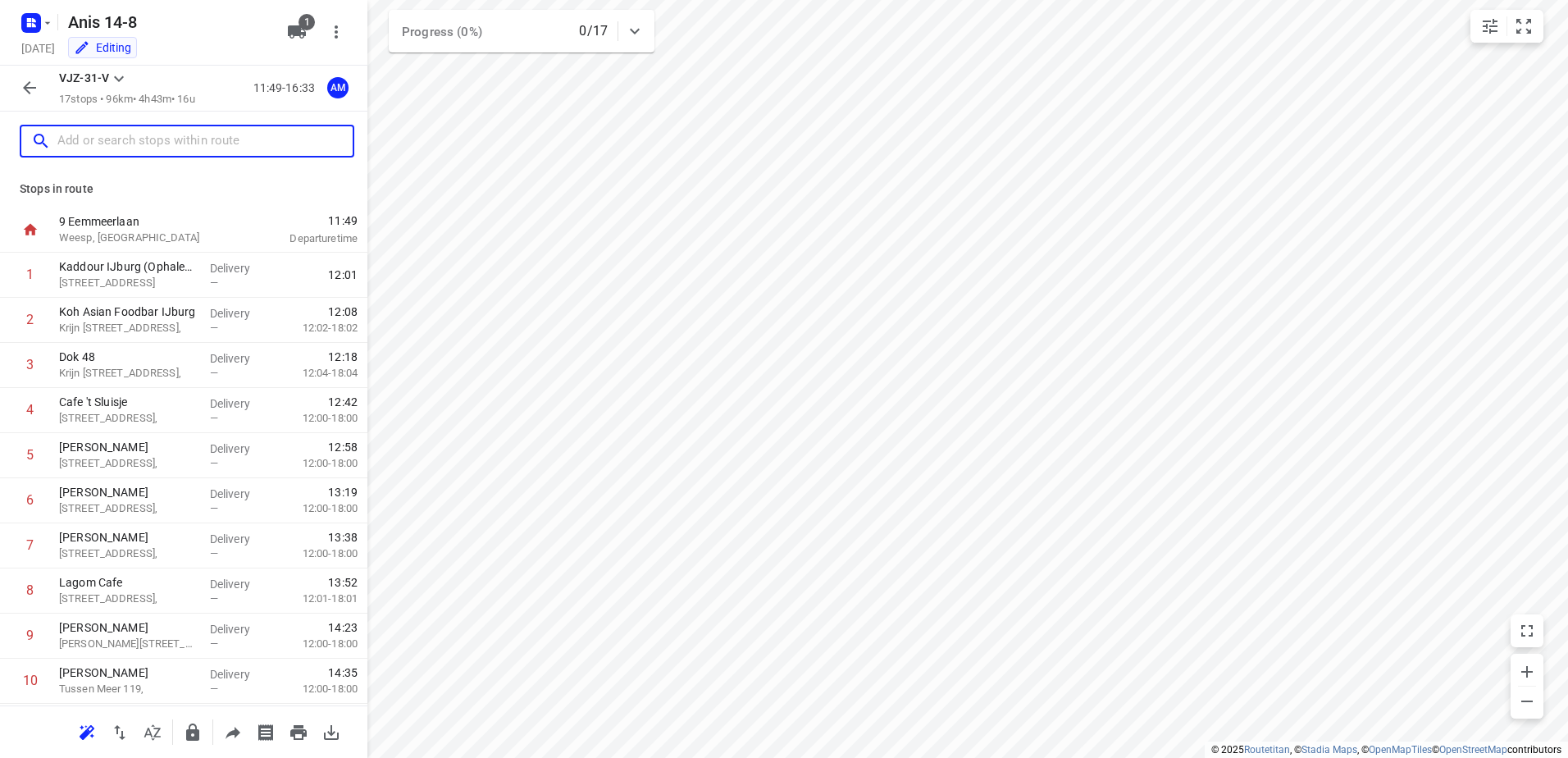
click at [119, 139] on input "text" at bounding box center [204, 141] width 296 height 26
paste input "Amstellandlaan"
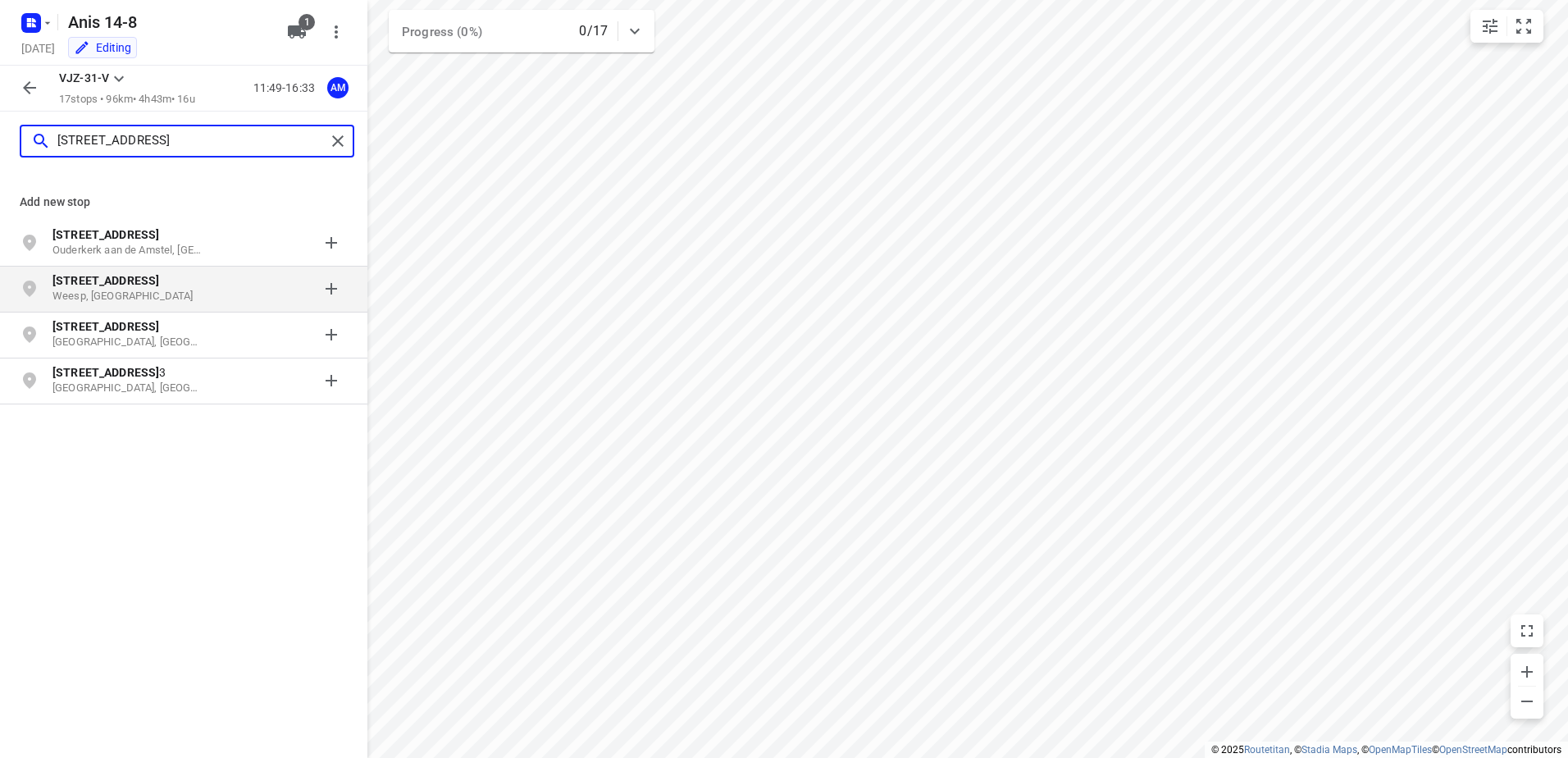
type input "[STREET_ADDRESS]"
click at [137, 287] on b "[STREET_ADDRESS]" at bounding box center [105, 280] width 107 height 13
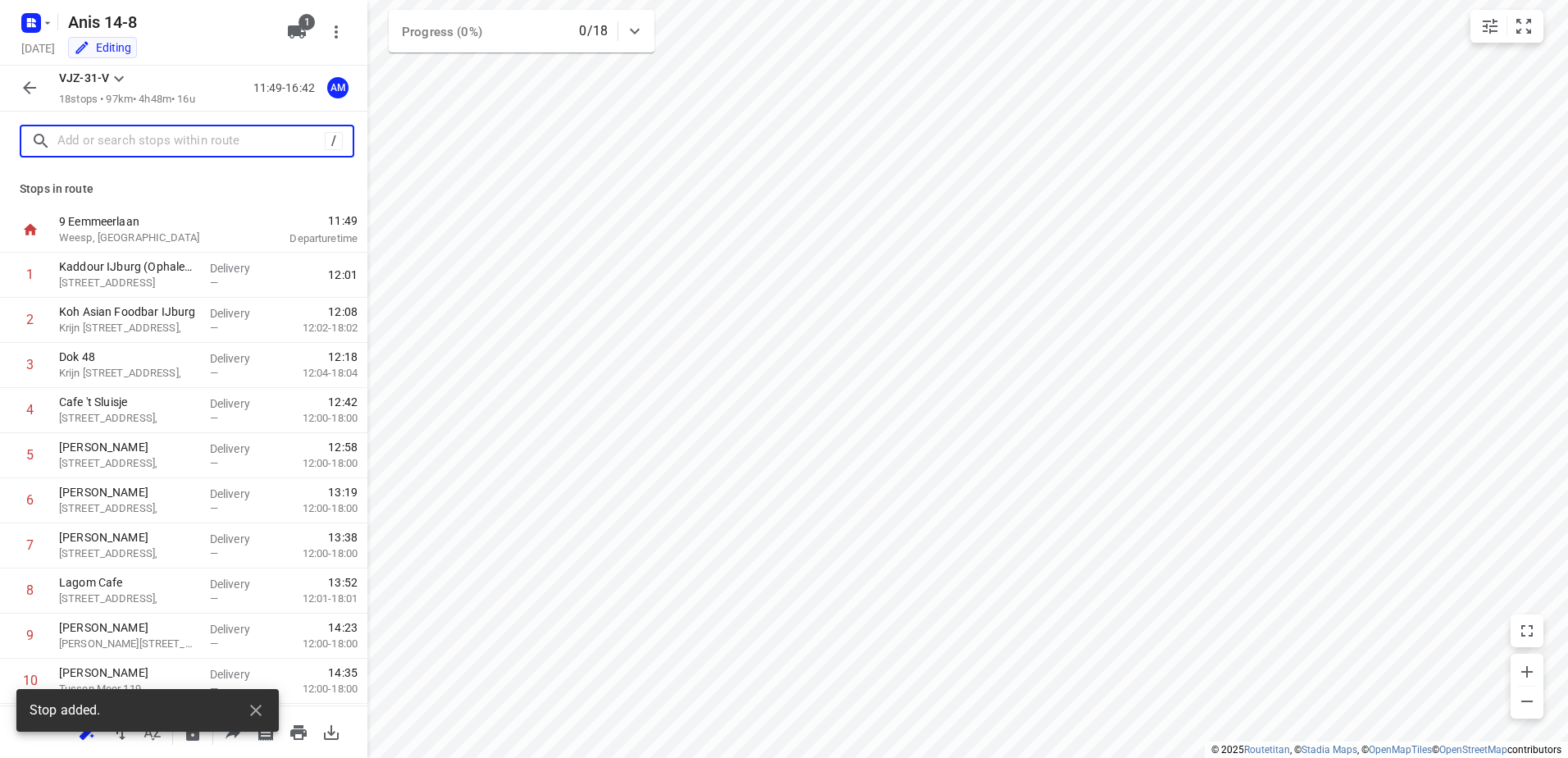
click at [147, 146] on input "text" at bounding box center [190, 141] width 267 height 26
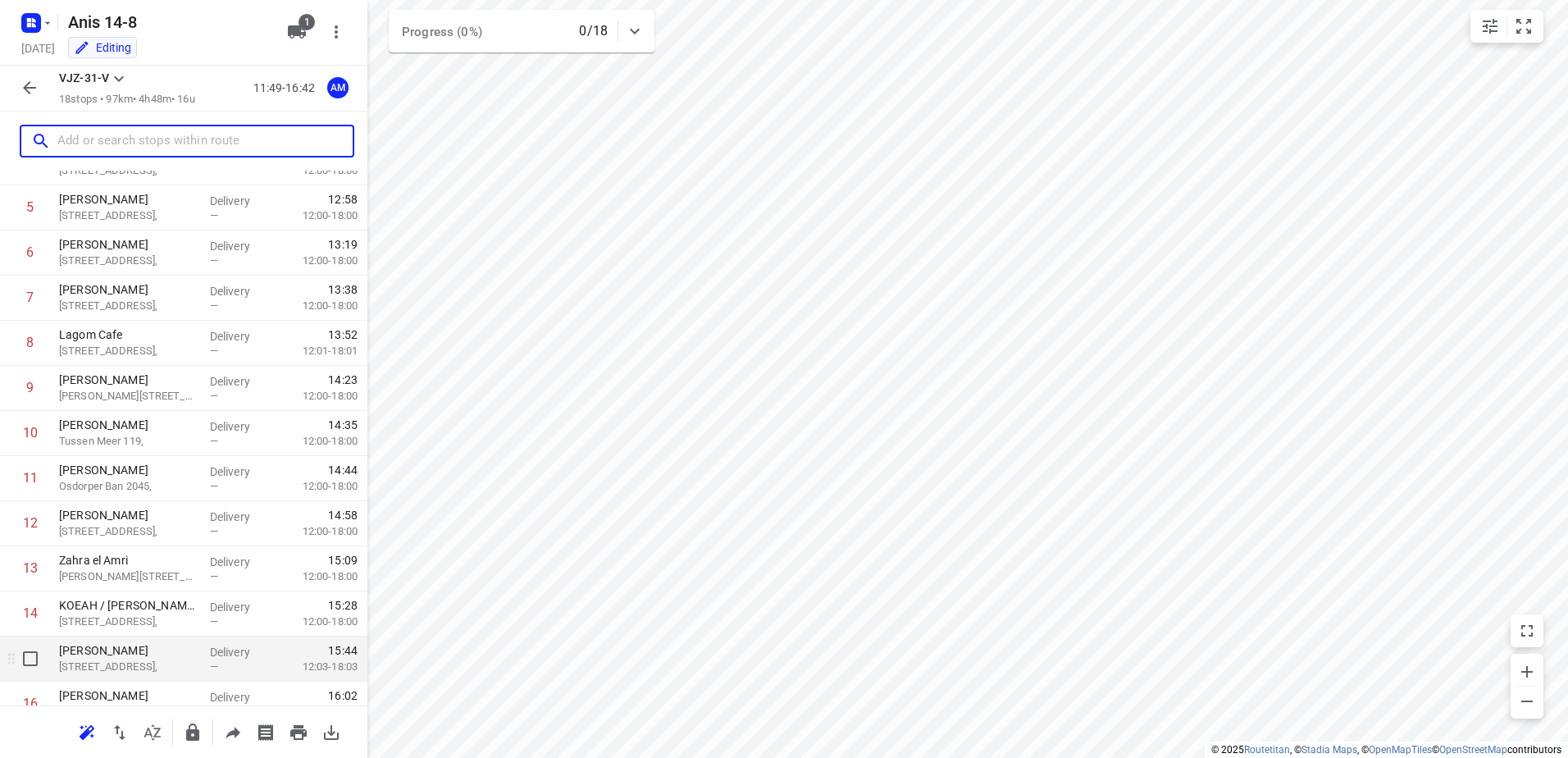
scroll to position [405, 0]
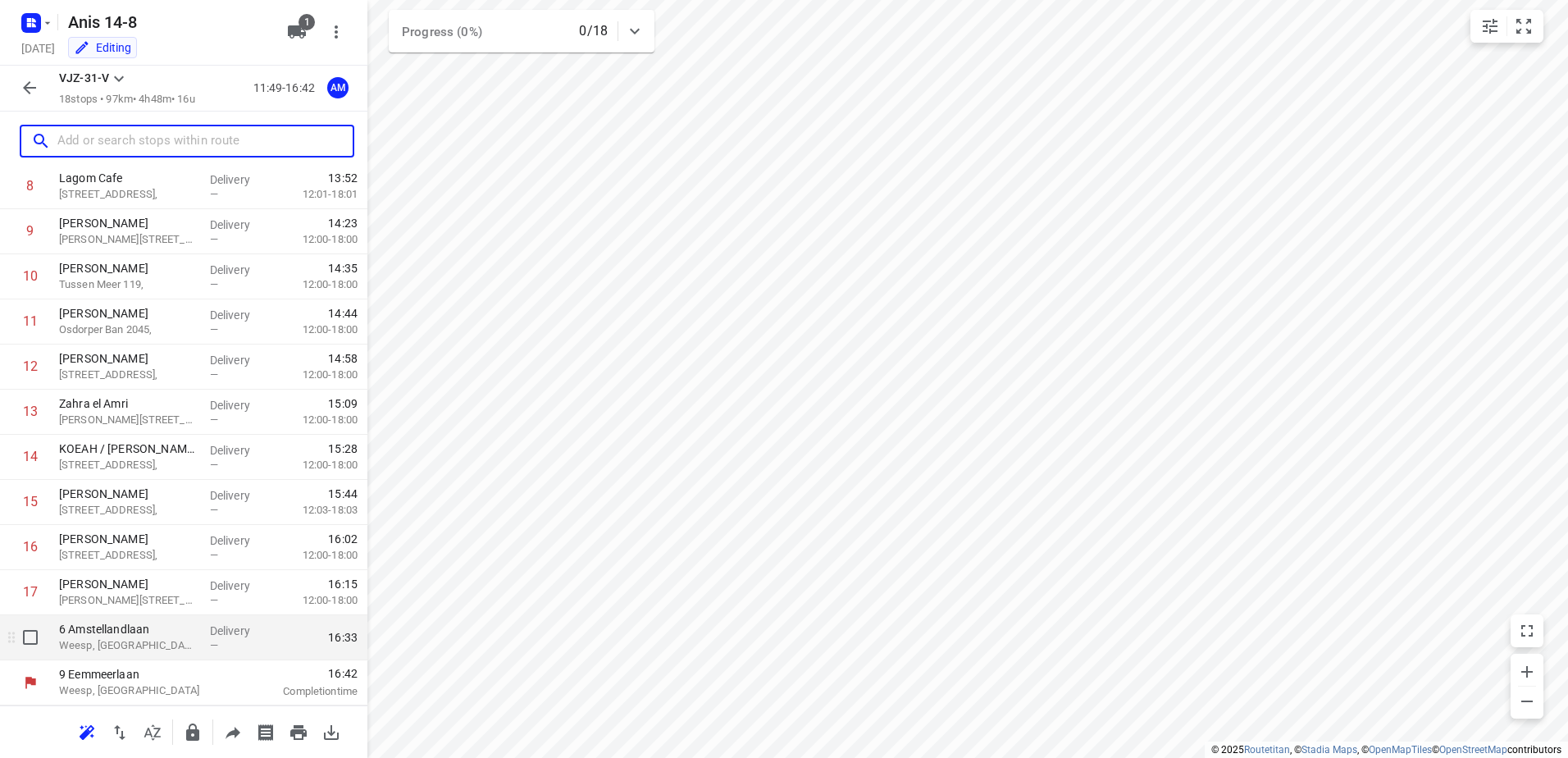
click at [125, 625] on p "6 Amstellandlaan" at bounding box center [128, 628] width 137 height 17
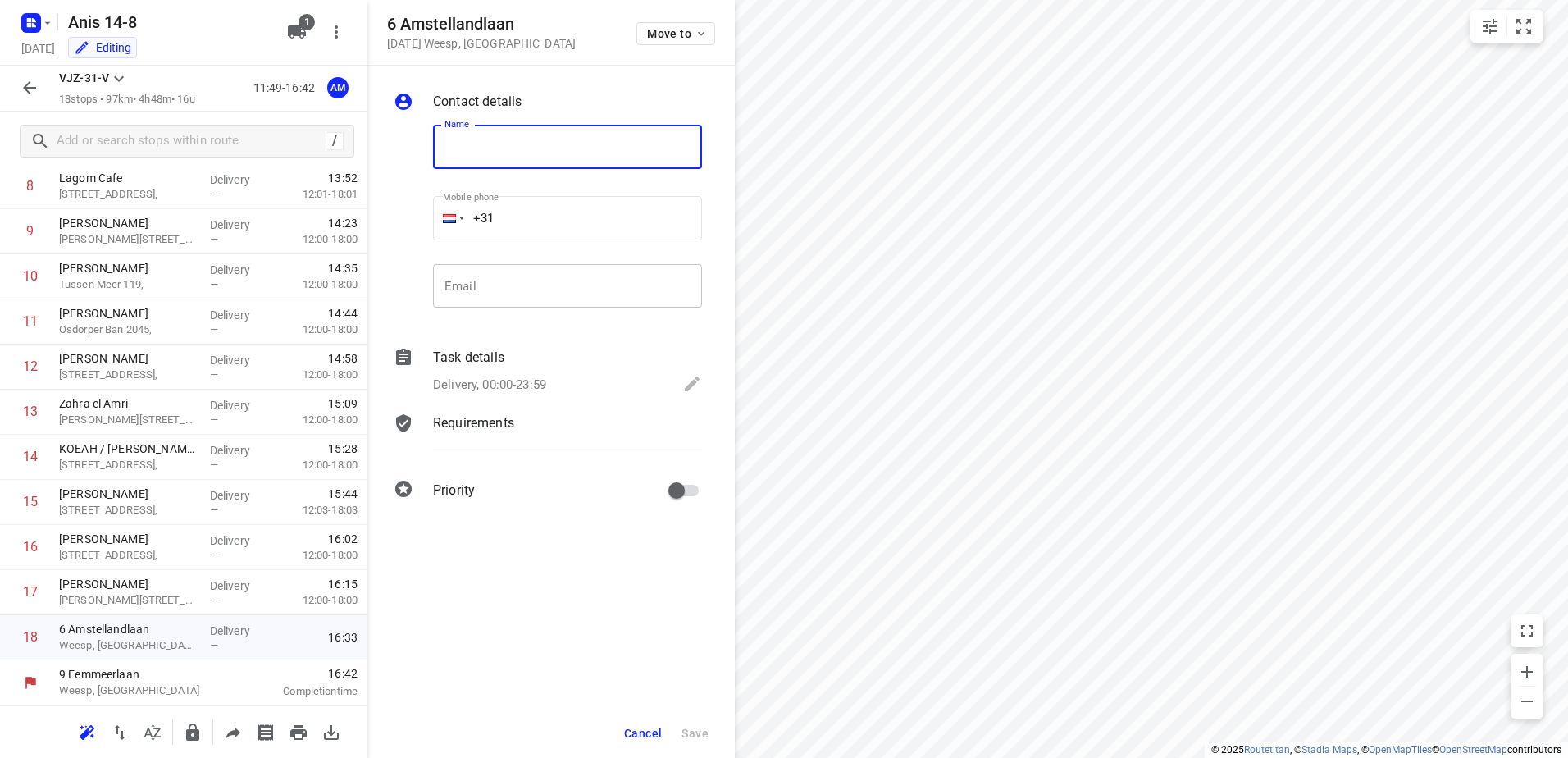
paste input "Luxury Sweetness Patisserie"
type input "Luxury Sweetness Patisserie"
click at [521, 223] on input "+31" at bounding box center [568, 218] width 269 height 44
paste input "0638762646"
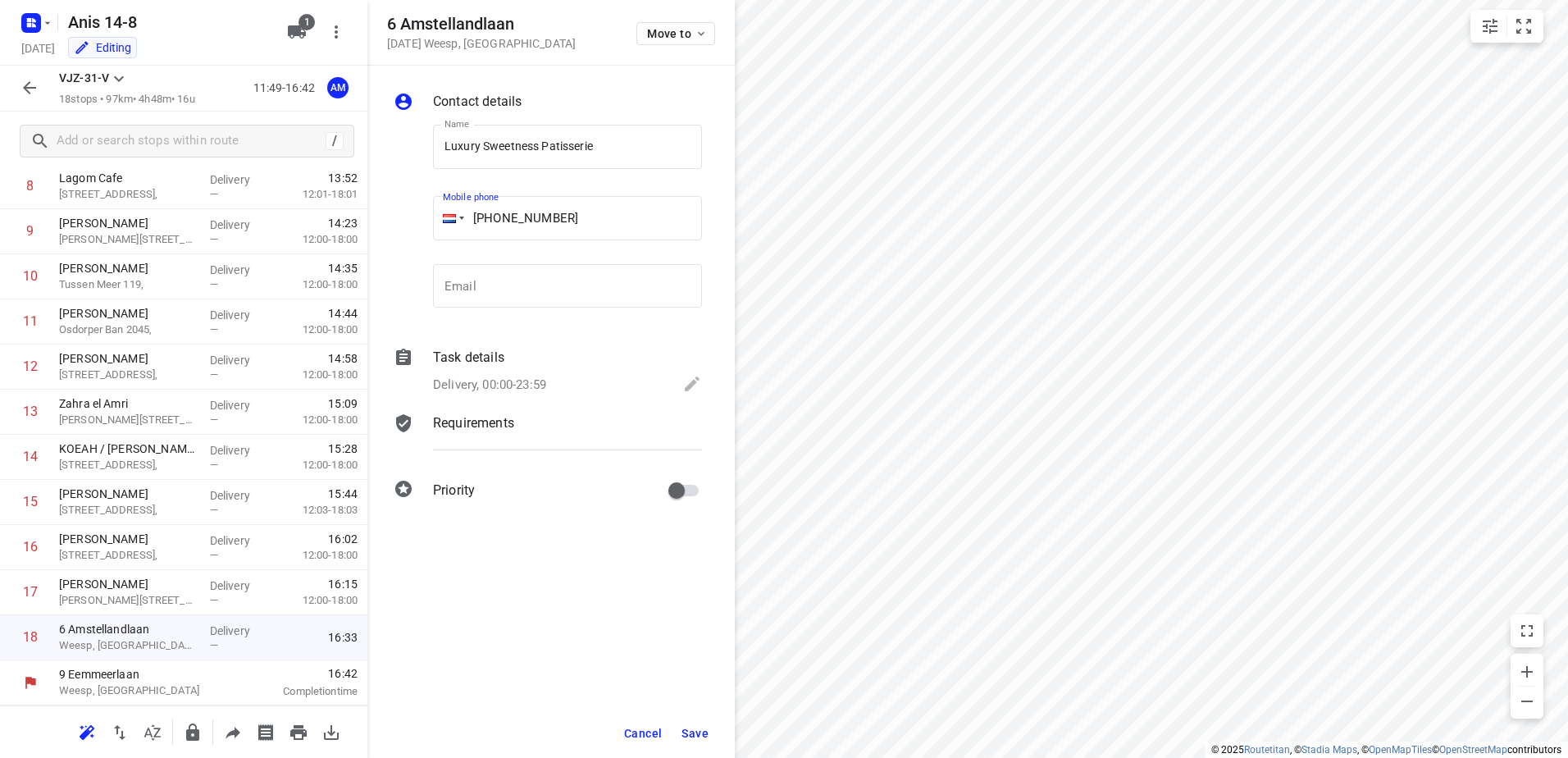
click at [508, 216] on input "[PHONE_NUMBER]" at bounding box center [568, 218] width 269 height 44
type input "[PHONE_NUMBER]"
click at [698, 729] on span "Save" at bounding box center [695, 732] width 27 height 13
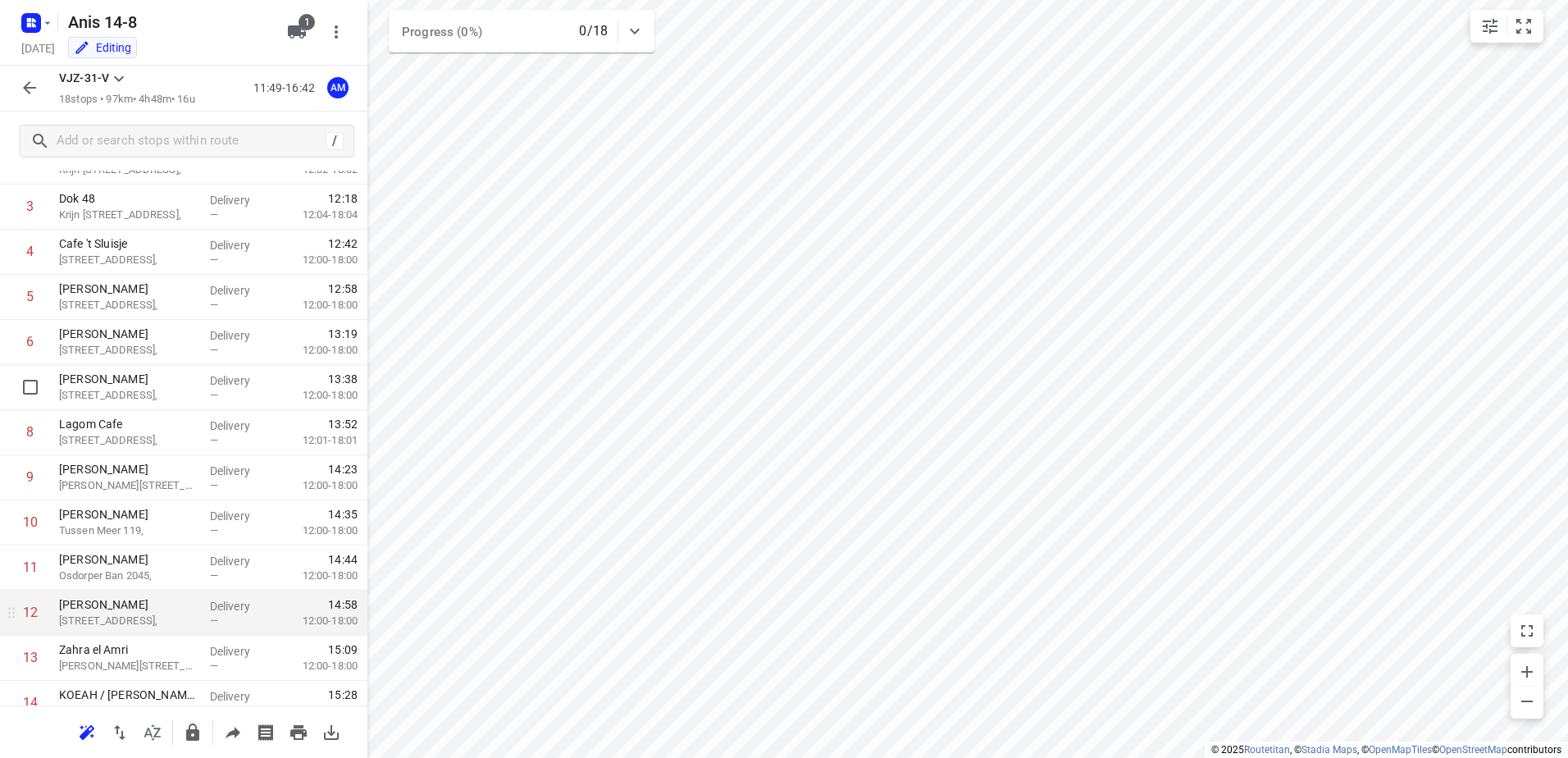
scroll to position [0, 0]
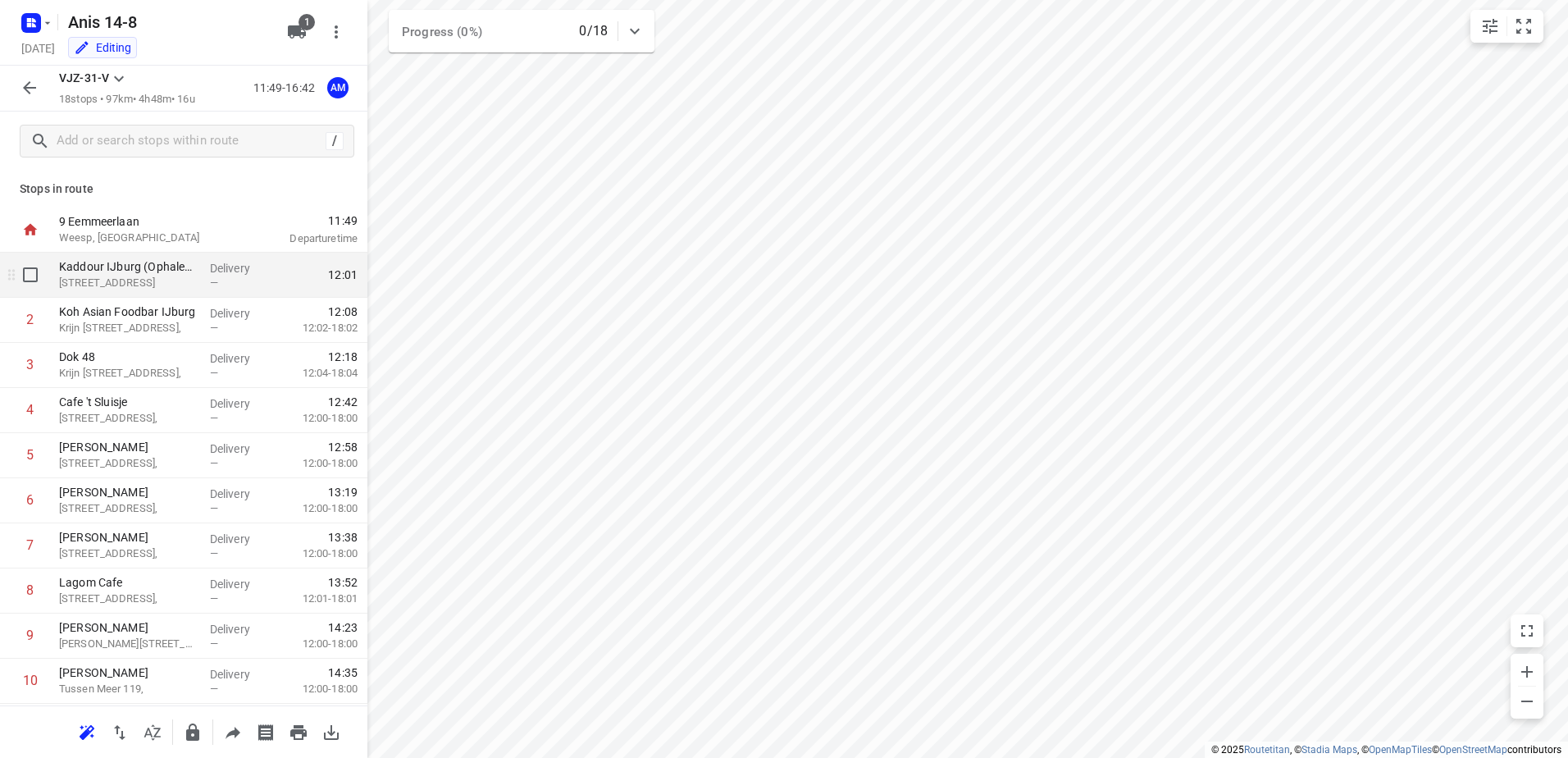
click at [145, 276] on p "[STREET_ADDRESS]" at bounding box center [128, 283] width 137 height 17
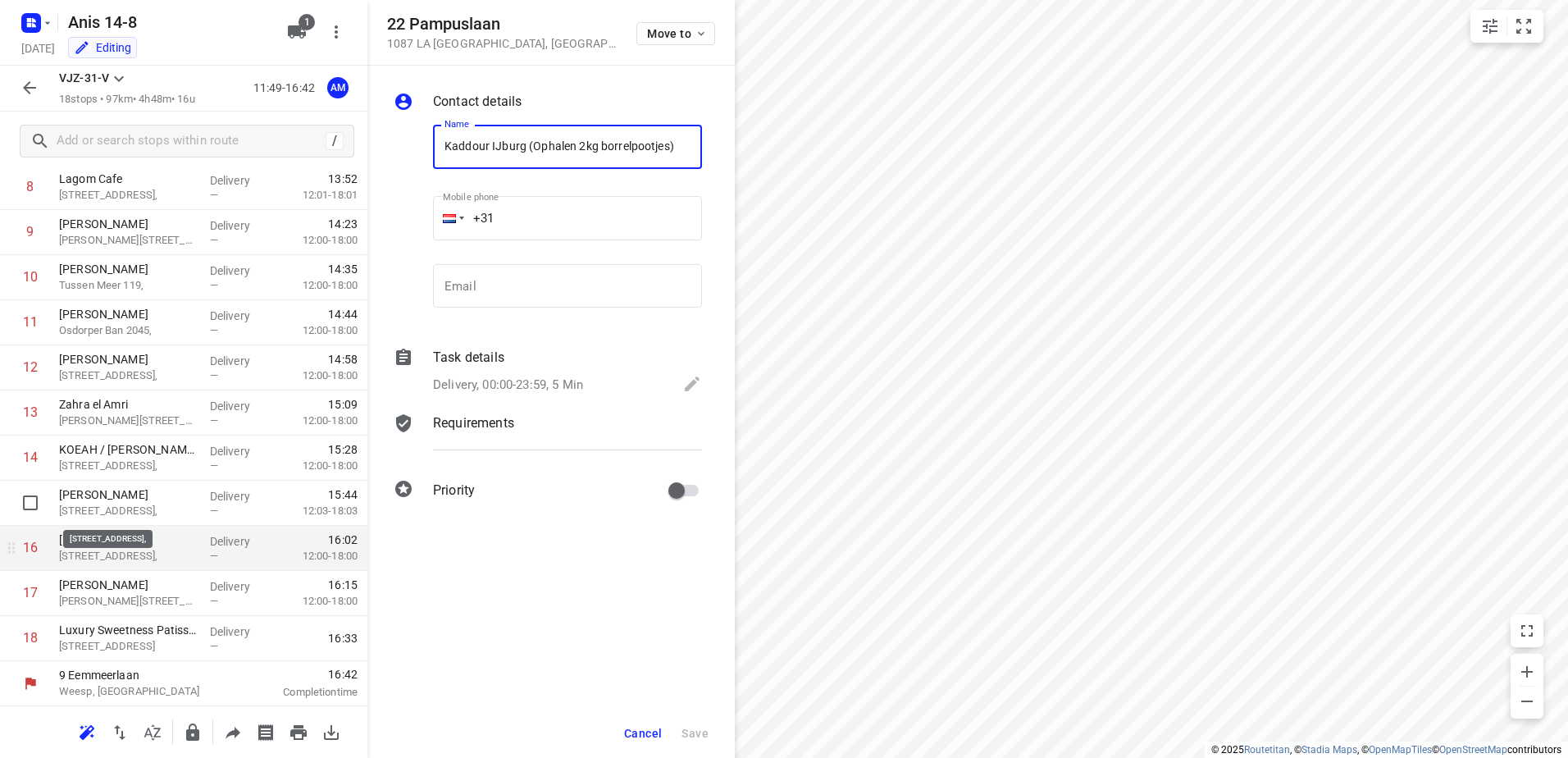
scroll to position [405, 0]
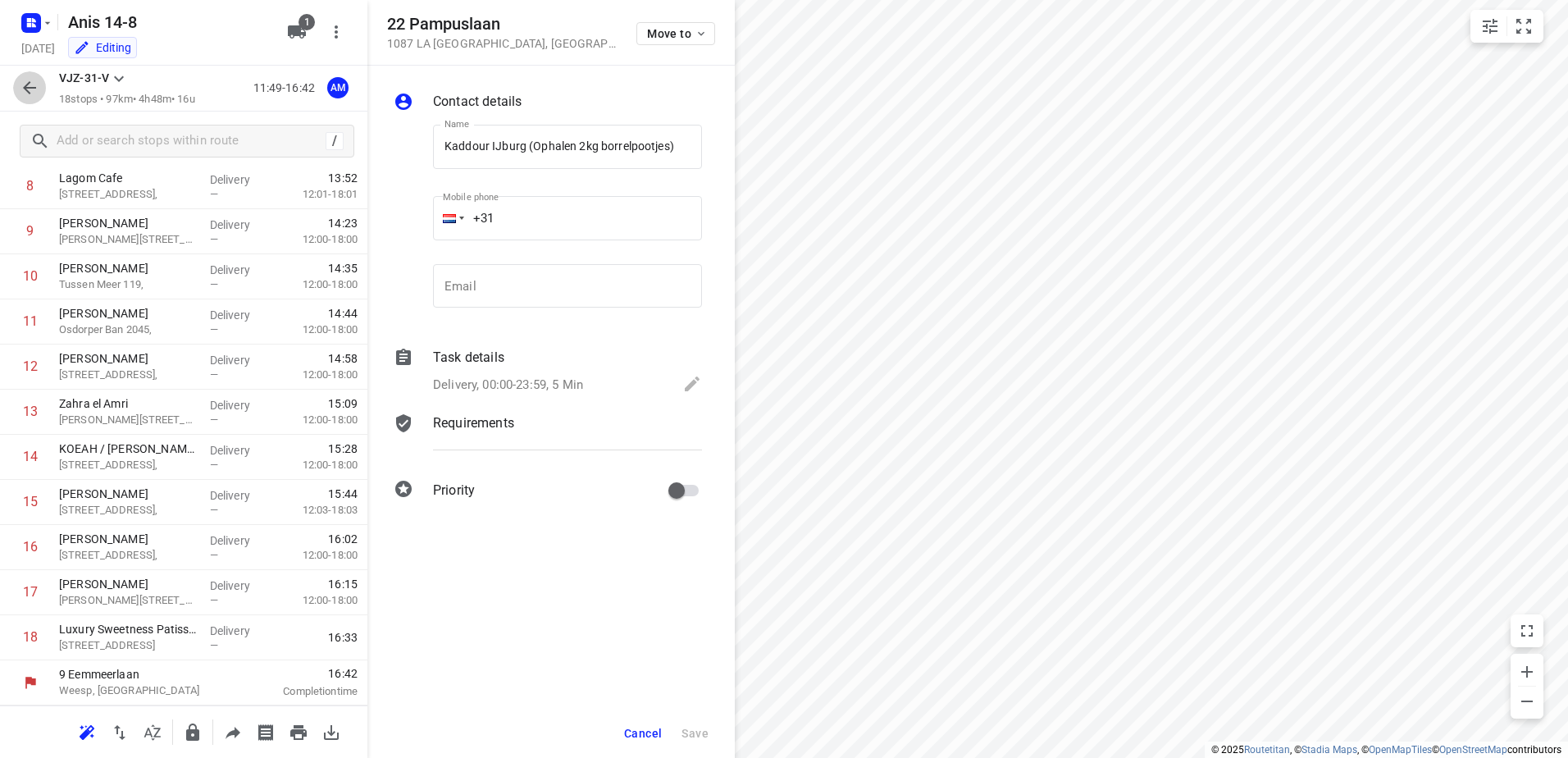
click at [37, 86] on icon "button" at bounding box center [29, 87] width 20 height 20
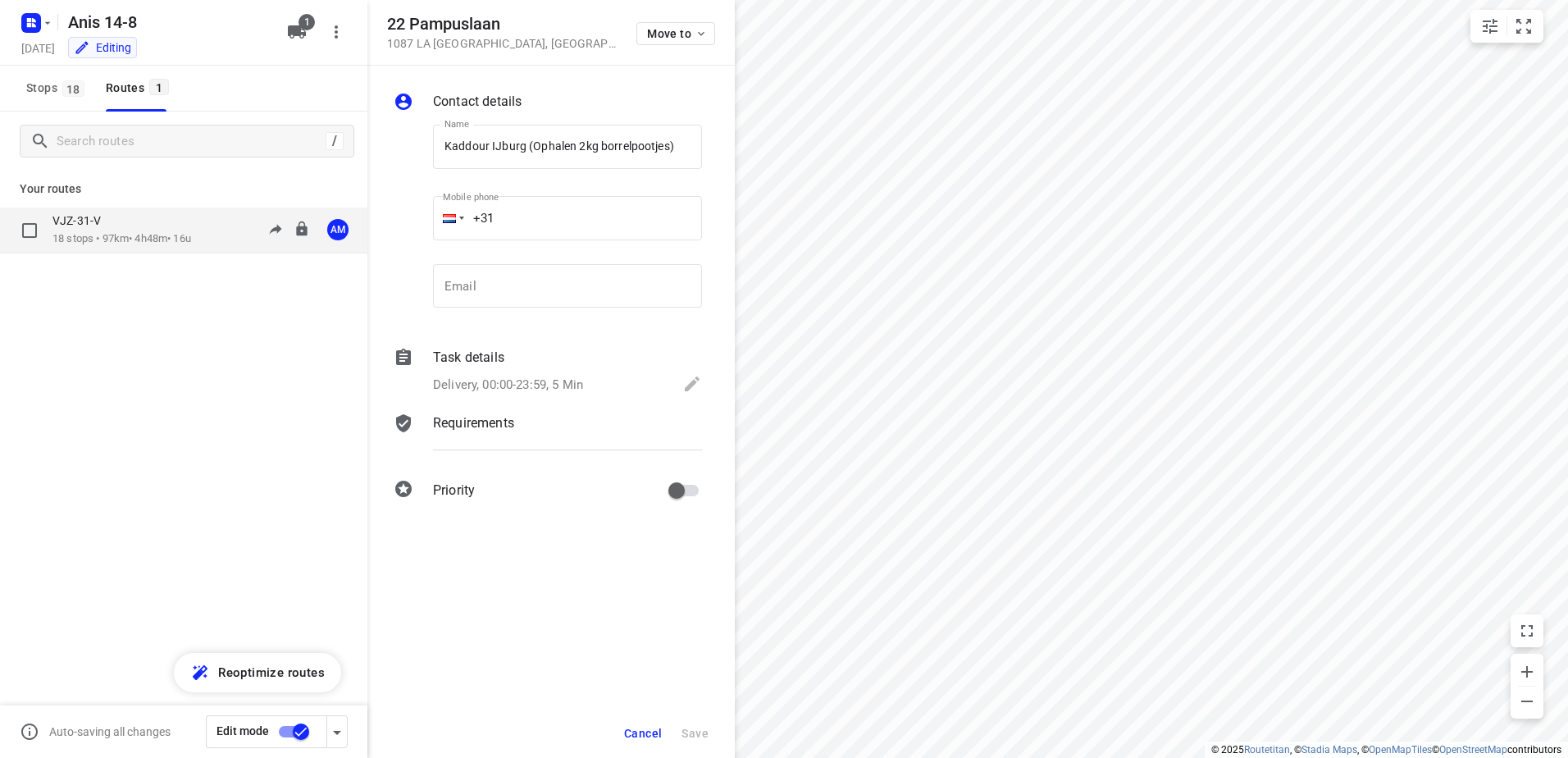
click at [92, 217] on p "VJZ-31-V" at bounding box center [81, 220] width 58 height 15
